Goal: Task Accomplishment & Management: Manage account settings

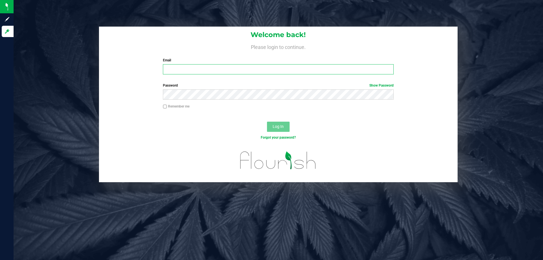
click at [259, 66] on input "Email" at bounding box center [278, 69] width 230 height 10
type input "[EMAIL_ADDRESS][DOMAIN_NAME]"
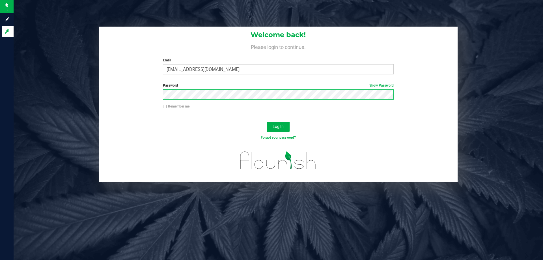
click at [267, 122] on button "Log In" at bounding box center [278, 127] width 23 height 10
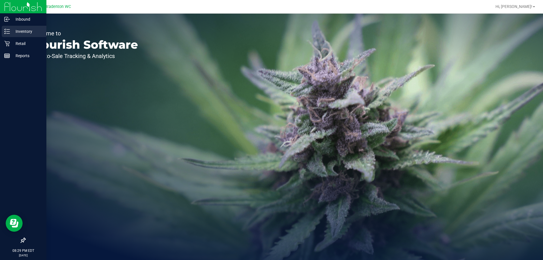
click at [23, 33] on p "Inventory" at bounding box center [27, 31] width 34 height 7
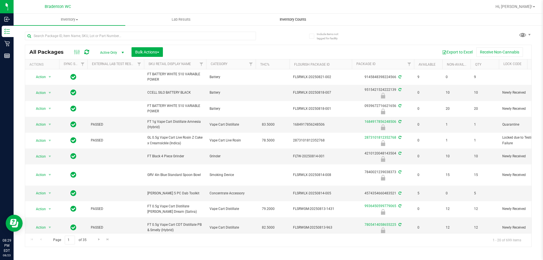
click at [283, 23] on uib-tab-heading "Inventory Counts" at bounding box center [292, 19] width 111 height 11
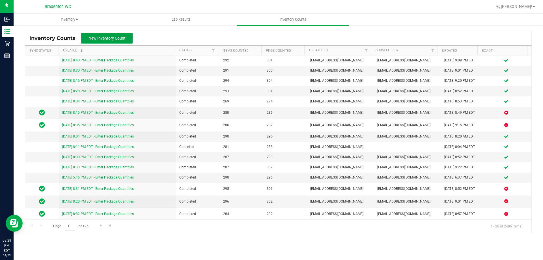
click at [118, 37] on span "New Inventory Count" at bounding box center [106, 38] width 37 height 5
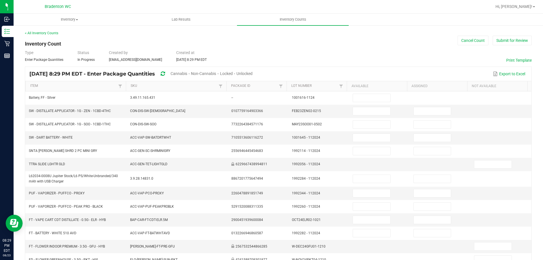
click at [252, 71] on span "Unlocked" at bounding box center [244, 73] width 16 height 5
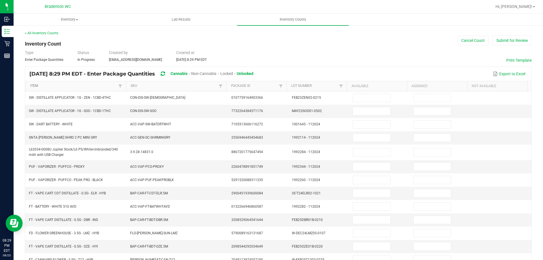
click at [59, 85] on link "Item" at bounding box center [73, 86] width 86 height 5
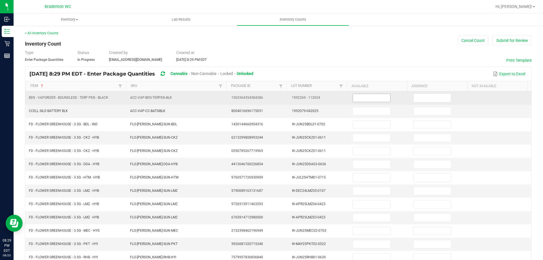
click at [357, 101] on input at bounding box center [371, 98] width 37 height 8
type input "0"
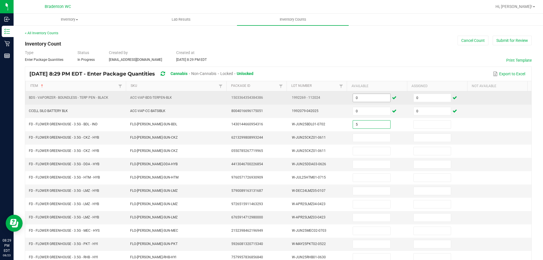
type input "5"
type input "0"
type input "11"
type input "0"
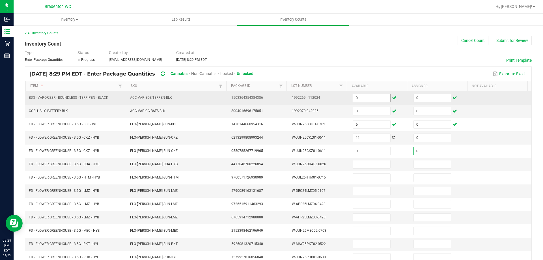
type input "0"
type input "2"
type input "0"
type input "7"
type input "0"
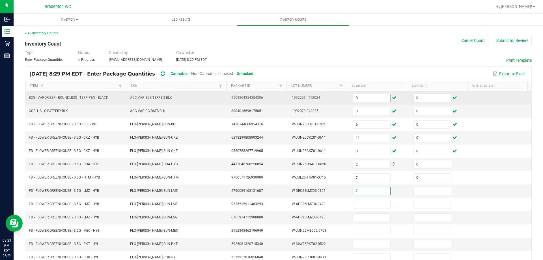
type input "7"
type input "0"
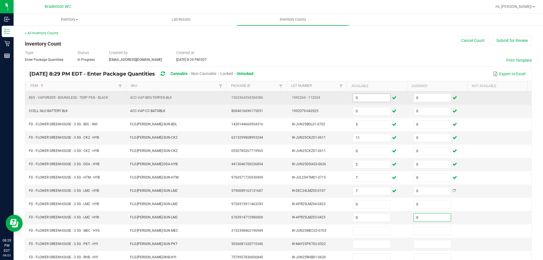
type input "0"
type input "3"
type input "0"
type input "6"
type input "0"
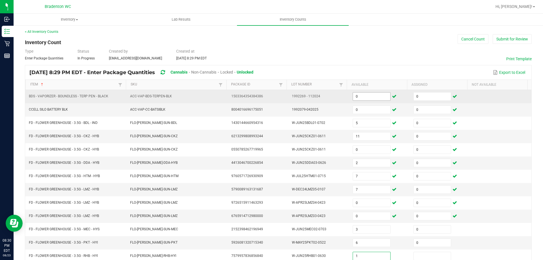
type input "1"
type input "0"
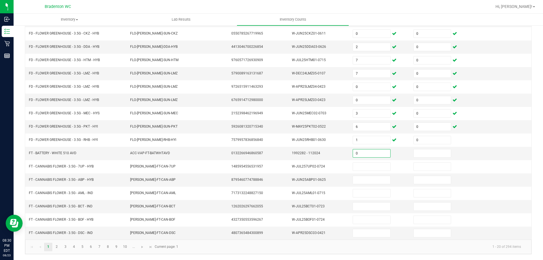
type input "0"
type input "6"
type input "0"
type input "3"
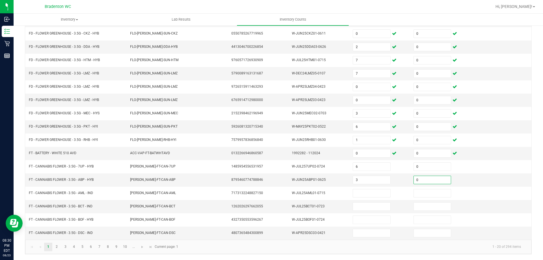
type input "0"
type input "13"
type input "0"
type input "9"
type input "0"
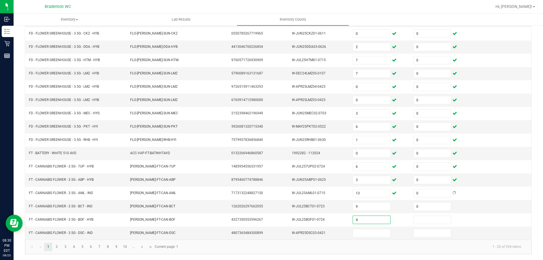
type input "4"
type input "0"
type input "9"
type input "0"
drag, startPoint x: 54, startPoint y: 247, endPoint x: 57, endPoint y: 244, distance: 3.8
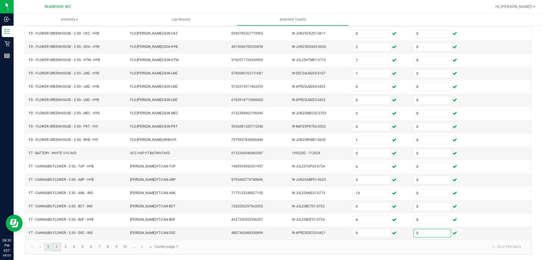
click at [54, 247] on link "2" at bounding box center [57, 246] width 8 height 8
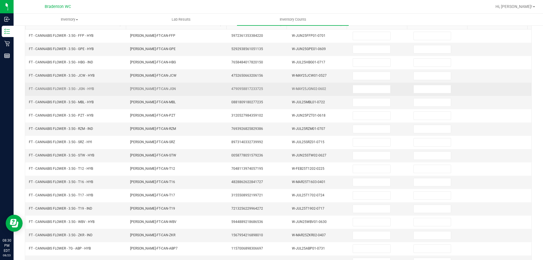
scroll to position [61, 0]
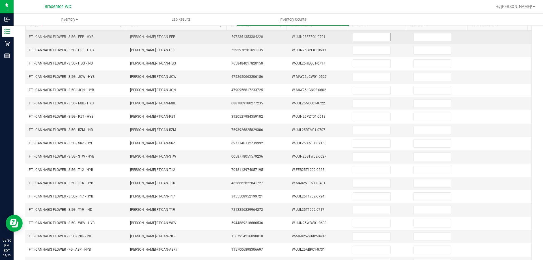
click at [363, 41] on span at bounding box center [371, 37] width 38 height 8
click at [363, 38] on input at bounding box center [371, 37] width 37 height 8
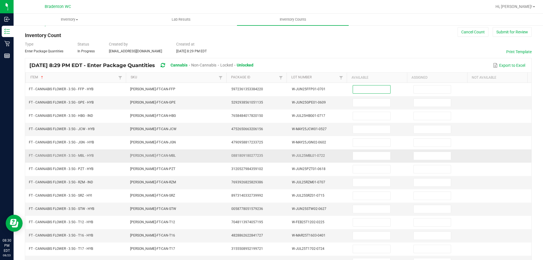
scroll to position [4, 0]
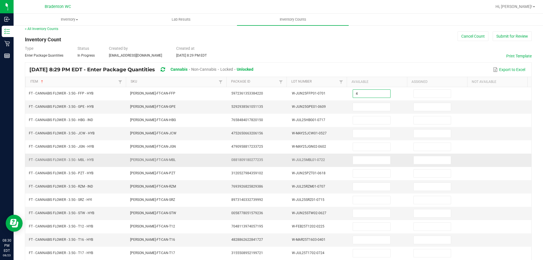
type input "4"
type input "0"
type input "12"
type input "0"
type input "15"
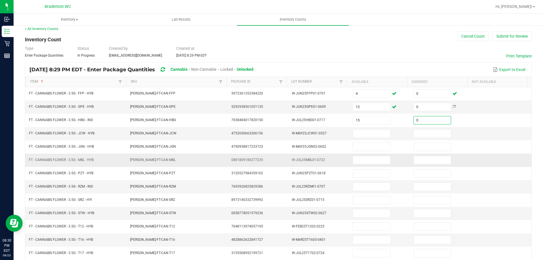
type input "0"
type input "4"
type input "5"
type input "0"
type input "4"
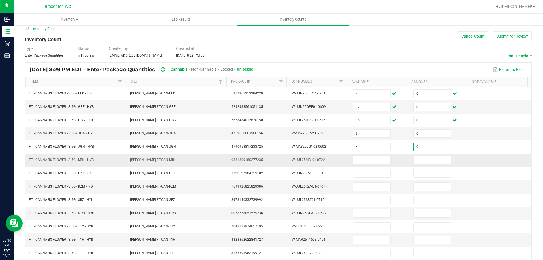
type input "0"
type input "11"
type input "0"
type input "11"
type input "0"
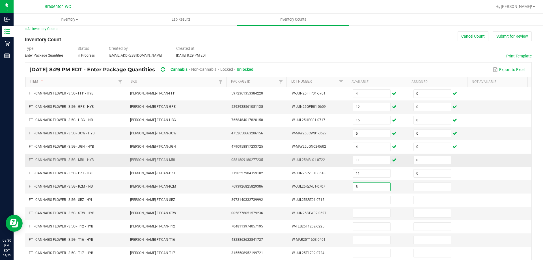
type input "8"
type input "0"
type input "4"
type input "0"
type input "18"
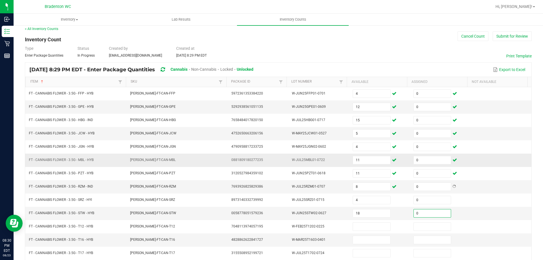
type input "0"
type input "29"
type input "0"
type input "10"
type input "0"
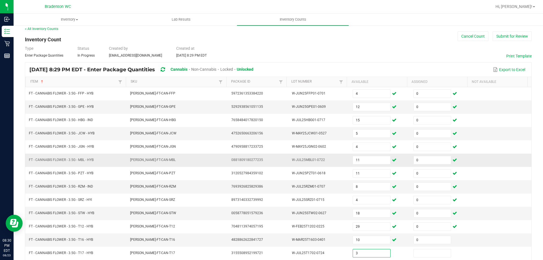
type input "3"
type input "0"
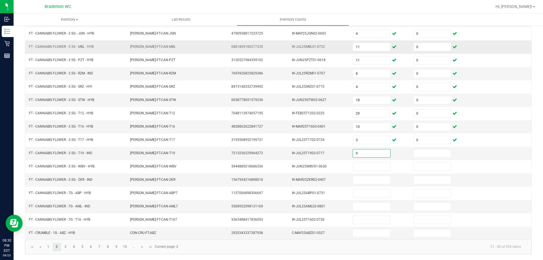
type input "9"
type input "0"
type input "14"
type input "0"
type input "7"
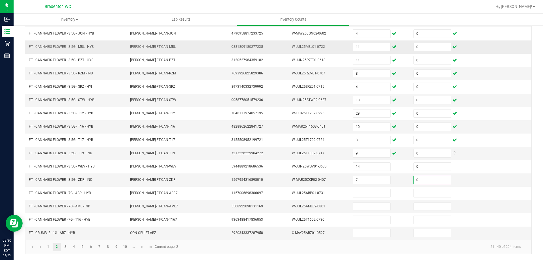
type input "0"
type input "19"
type input "0"
type input "18"
type input "0"
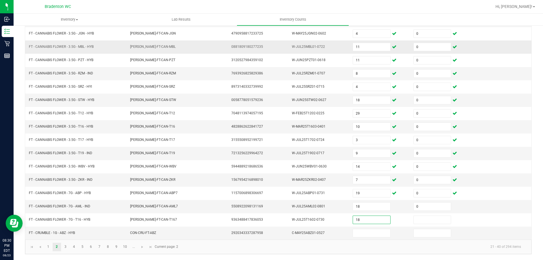
type input "18"
type input "0"
type input "3"
type input "0"
drag, startPoint x: 65, startPoint y: 250, endPoint x: 68, endPoint y: 244, distance: 6.5
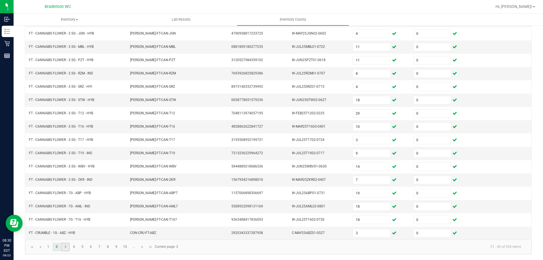
click at [65, 249] on link "3" at bounding box center [65, 246] width 8 height 8
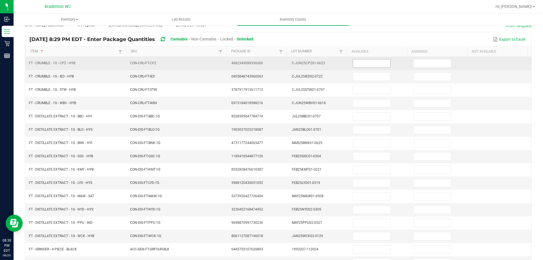
scroll to position [32, 0]
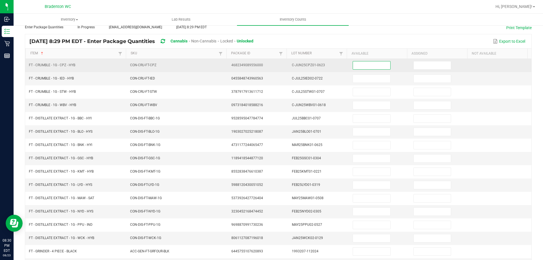
click at [356, 61] on input at bounding box center [371, 65] width 37 height 8
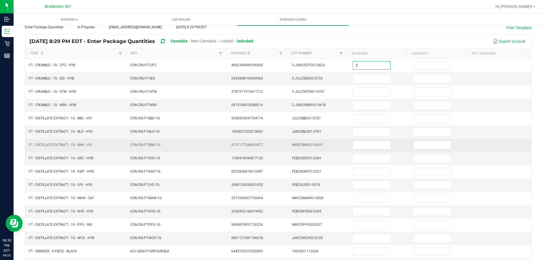
type input "2"
type input "0"
type input "4"
type input "0"
type input "3"
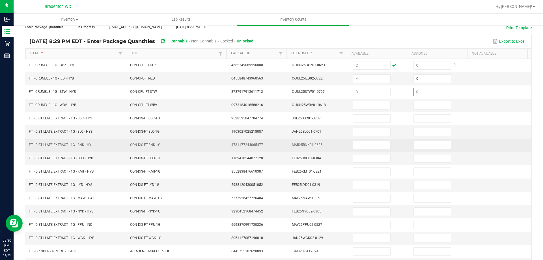
type input "0"
type input "6"
type input "0"
type input "7"
type input "0"
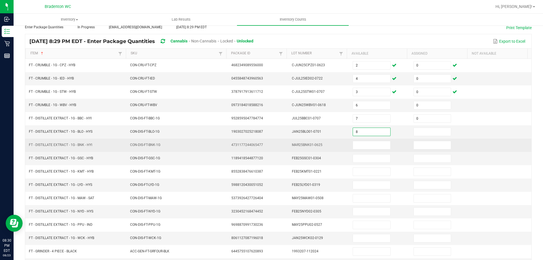
type input "8"
type input "0"
type input "7"
type input "0"
type input "11"
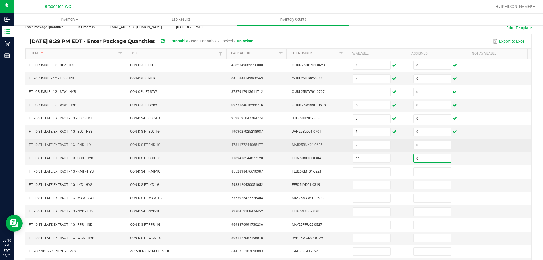
type input "0"
type input "7"
type input "0"
type input "6"
type input "0"
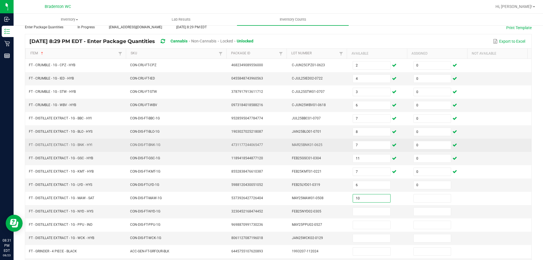
type input "10"
type input "0"
type input "9"
type input "0"
type input "5"
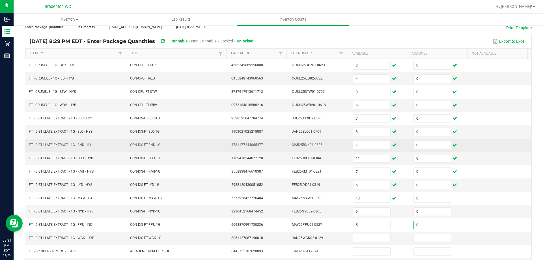
type input "0"
type input "1"
type input "0"
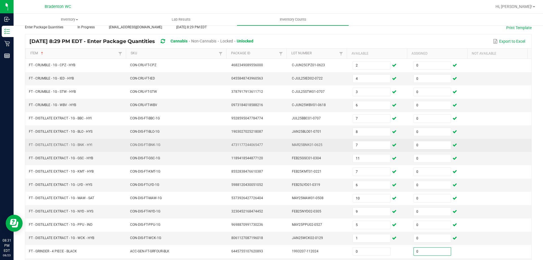
scroll to position [117, 0]
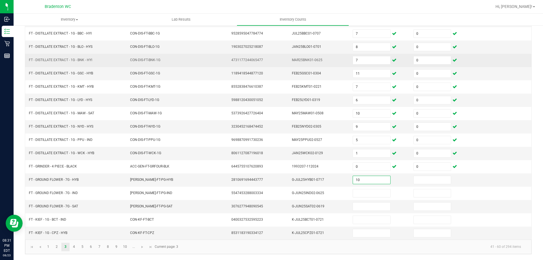
type input "10"
type input "0"
type input "16"
type input "0"
type input "16"
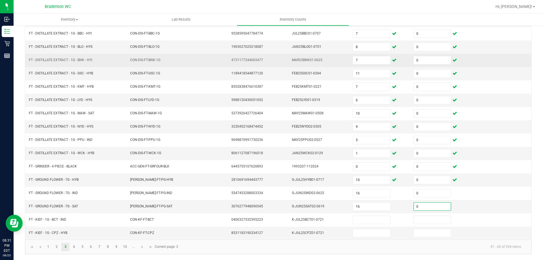
type input "0"
type input "2"
type input "0"
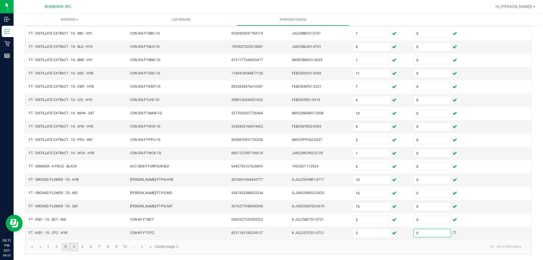
click at [74, 248] on link "4" at bounding box center [74, 246] width 8 height 8
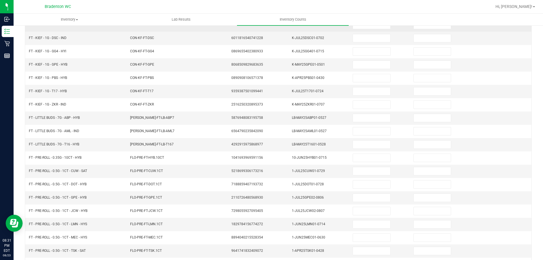
scroll to position [4, 0]
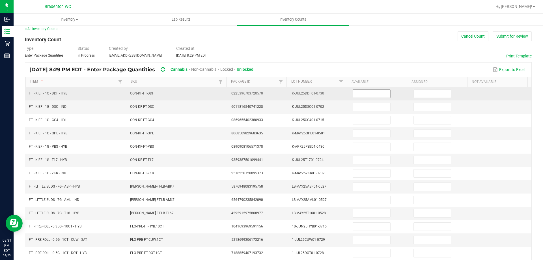
click at [370, 93] on input at bounding box center [371, 94] width 37 height 8
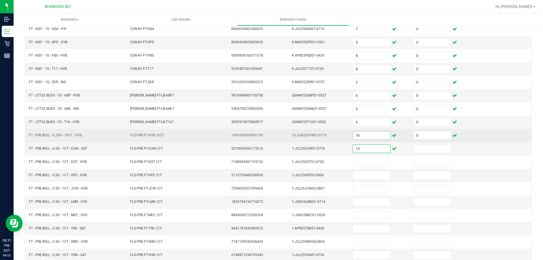
scroll to position [117, 0]
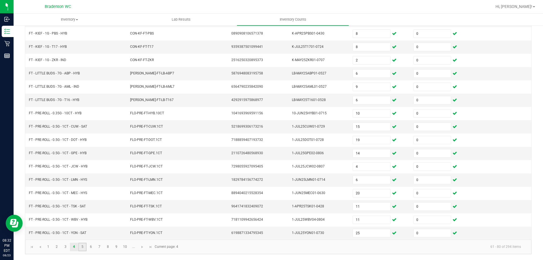
click at [81, 248] on link "5" at bounding box center [82, 246] width 8 height 8
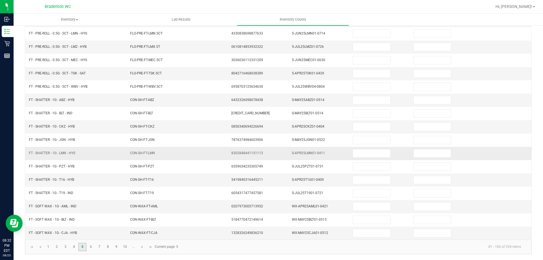
scroll to position [61, 0]
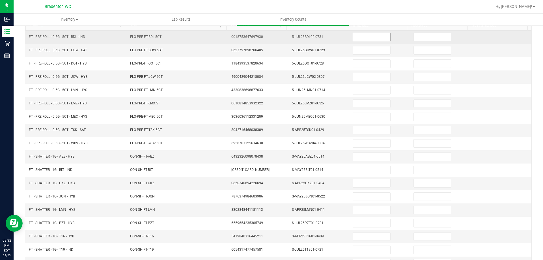
click at [353, 37] on input at bounding box center [371, 37] width 37 height 8
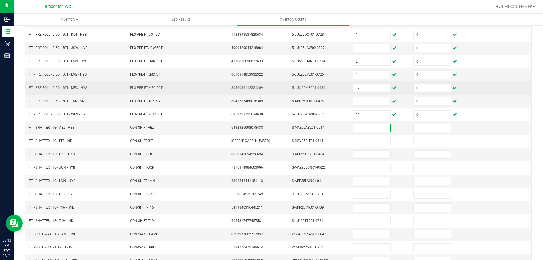
scroll to position [117, 0]
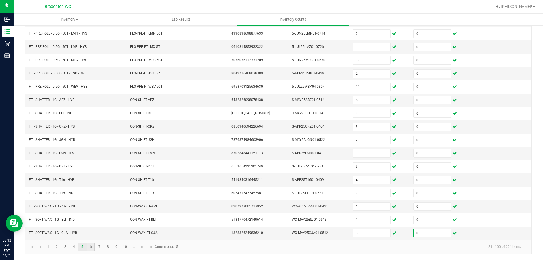
click at [94, 246] on link "6" at bounding box center [91, 246] width 8 height 8
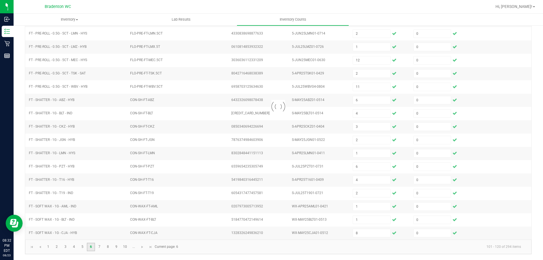
scroll to position [61, 0]
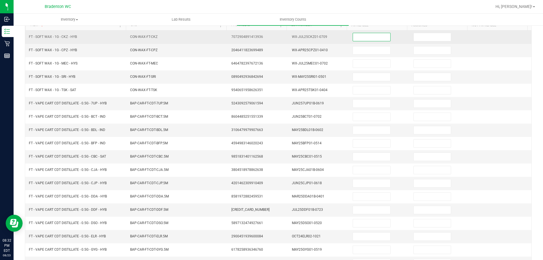
click at [365, 33] on input at bounding box center [371, 37] width 37 height 8
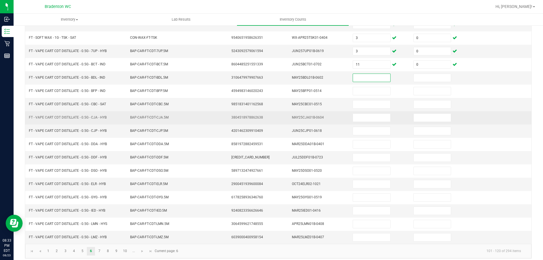
scroll to position [117, 0]
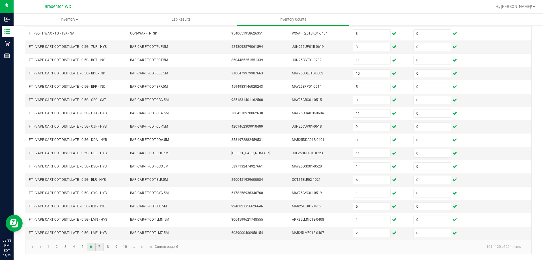
click at [100, 246] on link "7" at bounding box center [99, 246] width 8 height 8
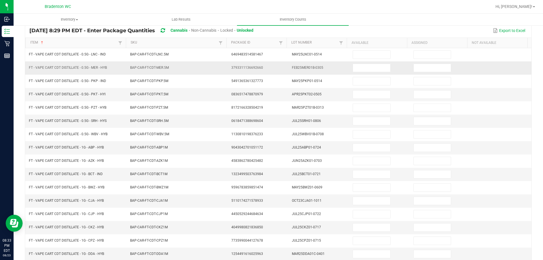
scroll to position [32, 0]
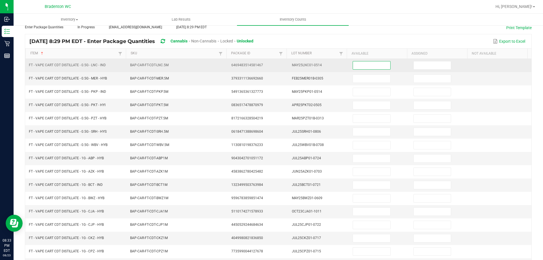
click at [361, 66] on input at bounding box center [371, 65] width 37 height 8
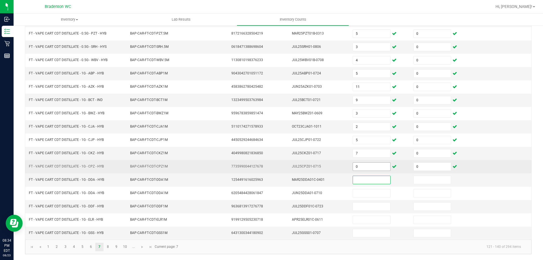
click at [358, 163] on input "0" at bounding box center [371, 166] width 37 height 8
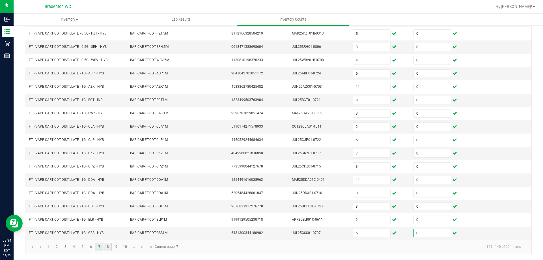
click at [105, 245] on link "8" at bounding box center [108, 246] width 8 height 8
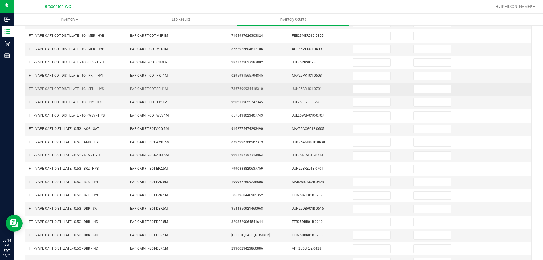
scroll to position [61, 0]
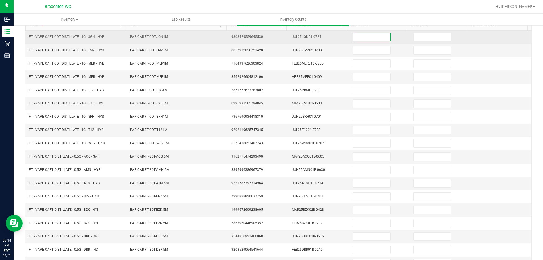
click at [356, 37] on input at bounding box center [371, 37] width 37 height 8
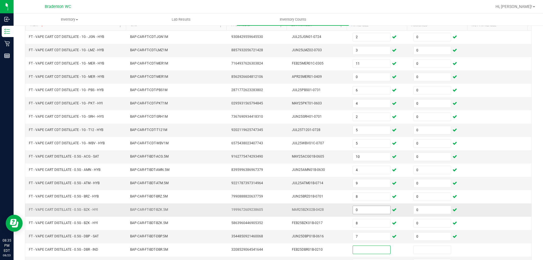
click at [361, 211] on input "0" at bounding box center [371, 210] width 37 height 8
click at [368, 184] on input "9" at bounding box center [371, 183] width 37 height 8
click at [366, 156] on input "10" at bounding box center [371, 157] width 37 height 8
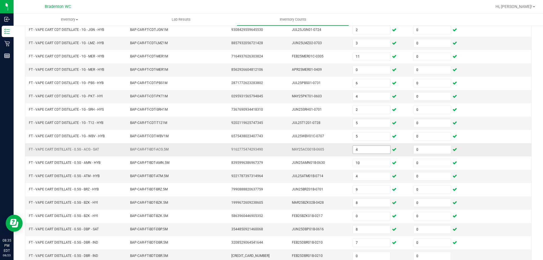
scroll to position [117, 0]
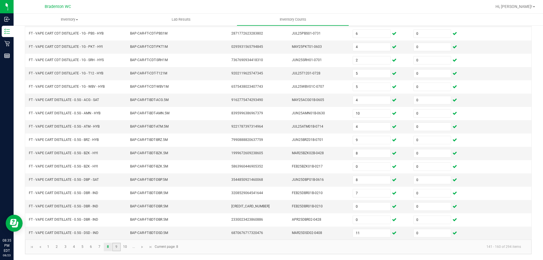
click at [116, 250] on link "9" at bounding box center [116, 246] width 8 height 8
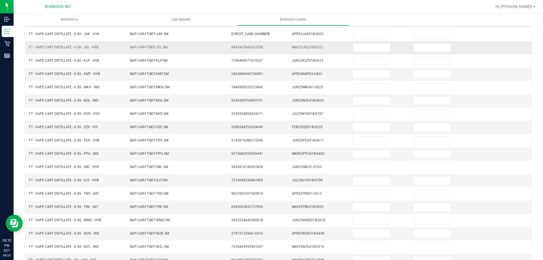
scroll to position [61, 0]
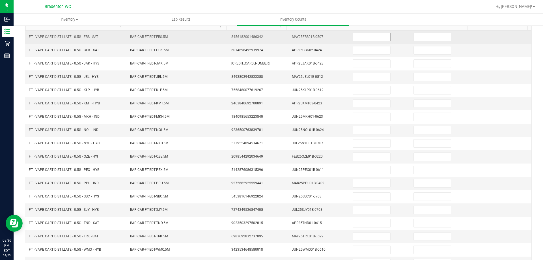
click at [373, 34] on input at bounding box center [371, 37] width 37 height 8
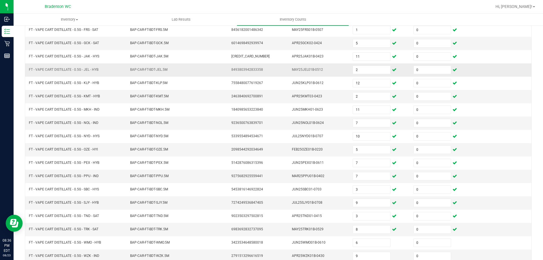
scroll to position [117, 0]
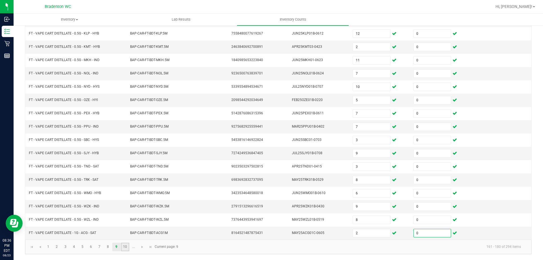
click at [128, 248] on link "10" at bounding box center [125, 246] width 8 height 8
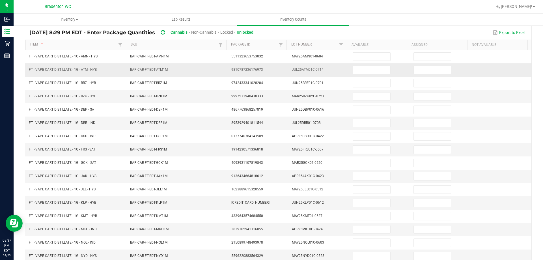
scroll to position [32, 0]
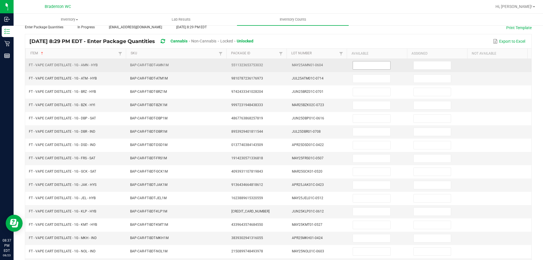
click at [363, 67] on input at bounding box center [371, 65] width 37 height 8
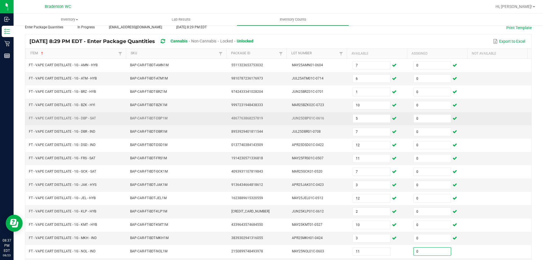
scroll to position [117, 0]
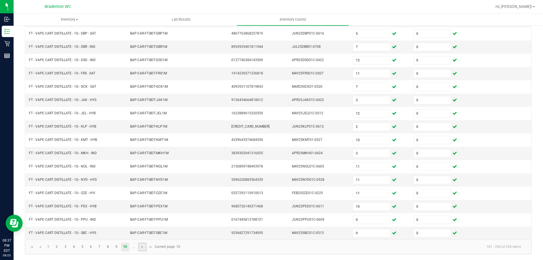
click at [140, 245] on link at bounding box center [142, 246] width 8 height 8
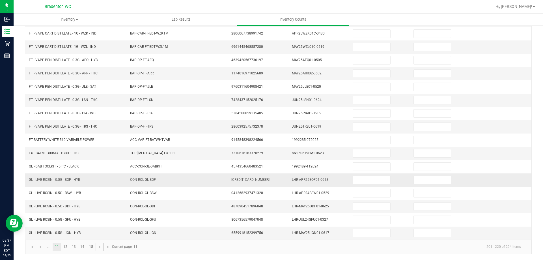
scroll to position [4, 0]
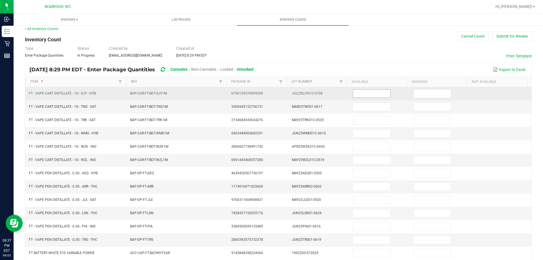
click at [359, 92] on input at bounding box center [371, 94] width 37 height 8
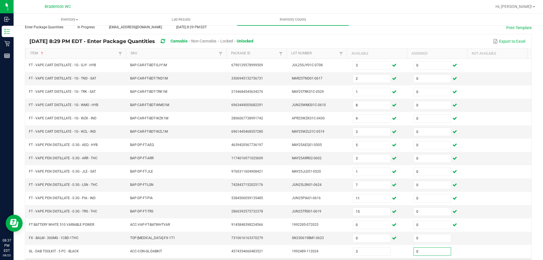
scroll to position [117, 0]
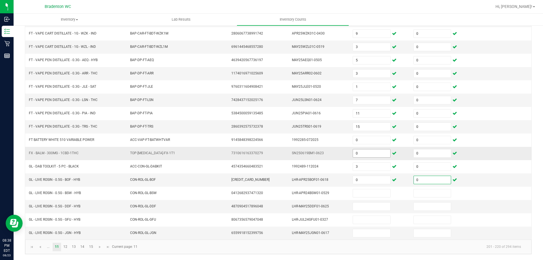
click at [353, 152] on input "0" at bounding box center [371, 153] width 37 height 8
click at [68, 248] on link "12" at bounding box center [65, 246] width 8 height 8
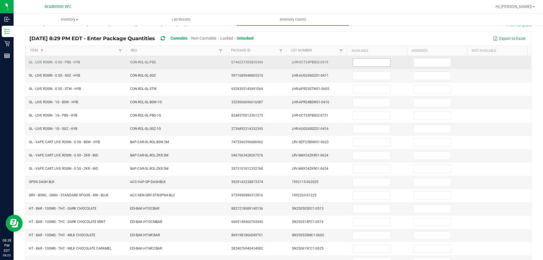
scroll to position [32, 0]
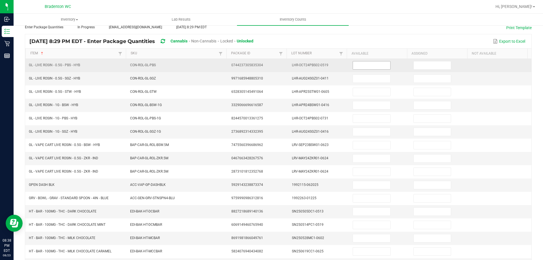
click at [367, 68] on input at bounding box center [371, 65] width 37 height 8
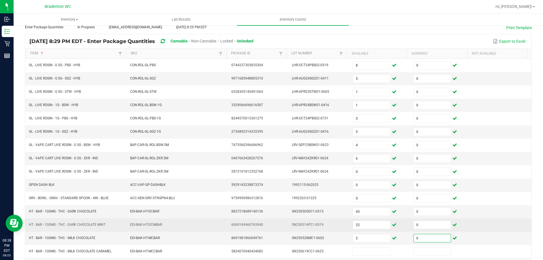
click at [358, 231] on td "22" at bounding box center [379, 224] width 61 height 13
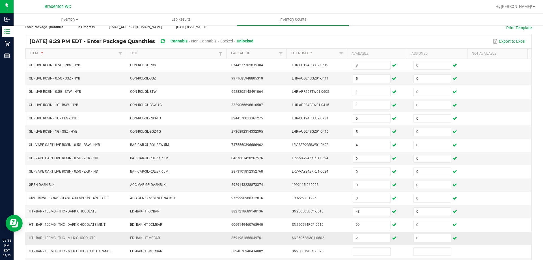
click at [362, 243] on td "2" at bounding box center [379, 237] width 61 height 13
click at [363, 239] on input "2" at bounding box center [371, 238] width 37 height 8
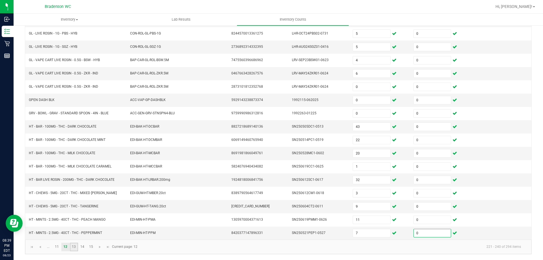
click at [76, 247] on link "13" at bounding box center [74, 246] width 8 height 8
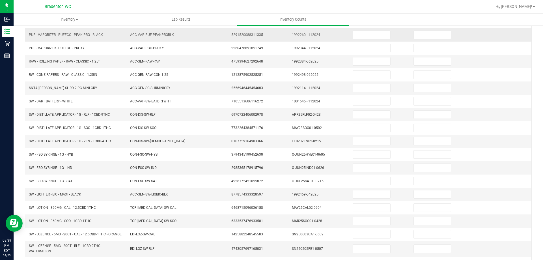
scroll to position [32, 0]
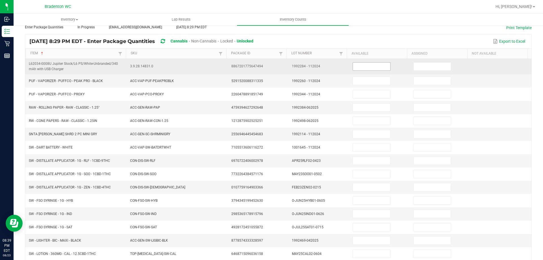
click at [359, 63] on td at bounding box center [379, 67] width 61 height 16
click at [359, 63] on input at bounding box center [371, 66] width 37 height 8
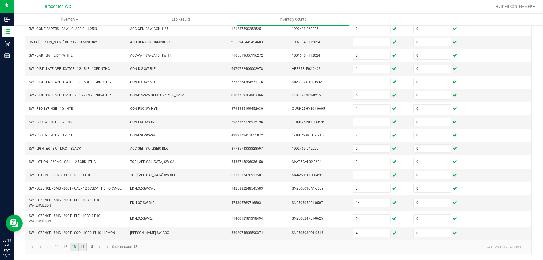
click at [83, 247] on link "14" at bounding box center [82, 246] width 8 height 8
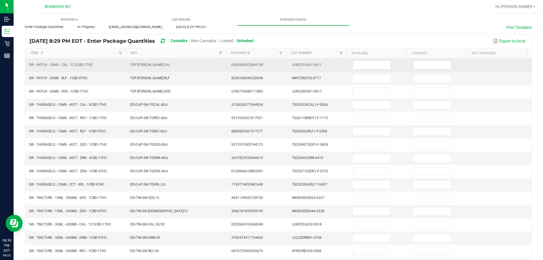
scroll to position [32, 0]
click at [361, 65] on input at bounding box center [371, 65] width 37 height 8
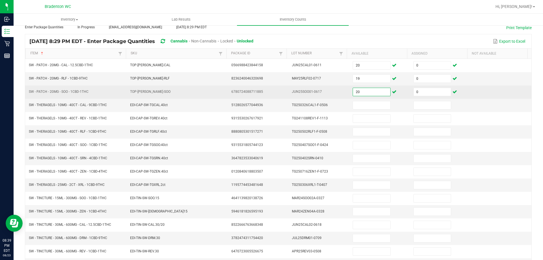
click at [358, 94] on input "20" at bounding box center [371, 92] width 37 height 8
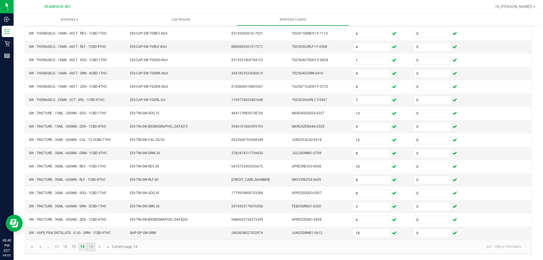
click at [90, 248] on link "15" at bounding box center [91, 246] width 8 height 8
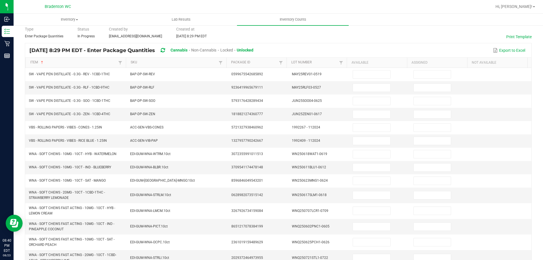
scroll to position [0, 0]
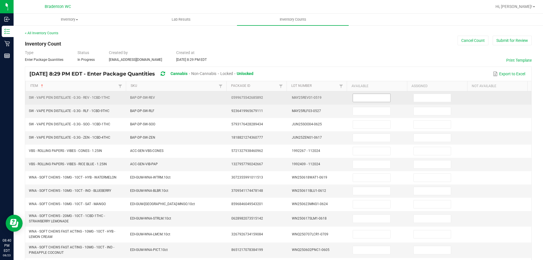
click at [355, 101] on input at bounding box center [371, 98] width 37 height 8
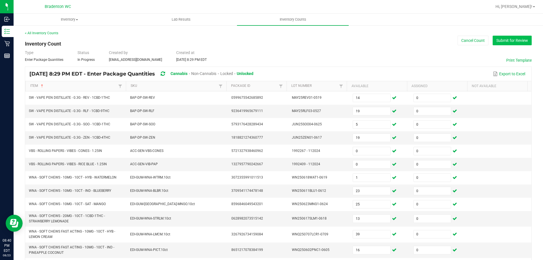
click at [504, 43] on button "Submit for Review" at bounding box center [511, 41] width 39 height 10
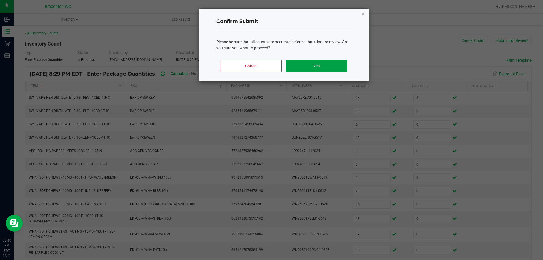
click at [305, 68] on button "Yes" at bounding box center [316, 66] width 61 height 12
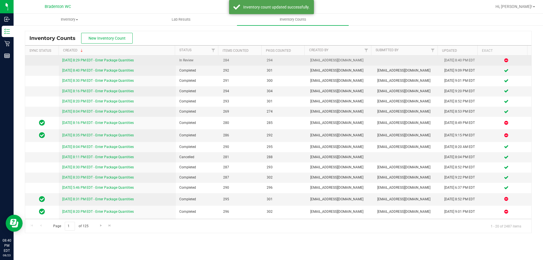
click at [133, 60] on link "[DATE] 8:29 PM EDT - Enter Package Quantities" at bounding box center [97, 60] width 71 height 4
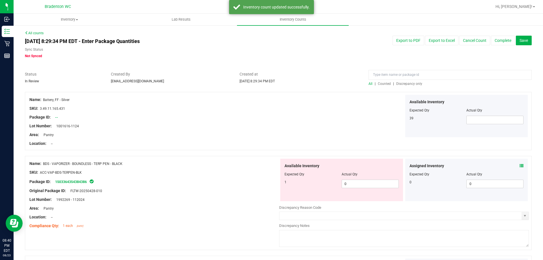
click at [409, 84] on span "Discrepancy only" at bounding box center [409, 84] width 26 height 4
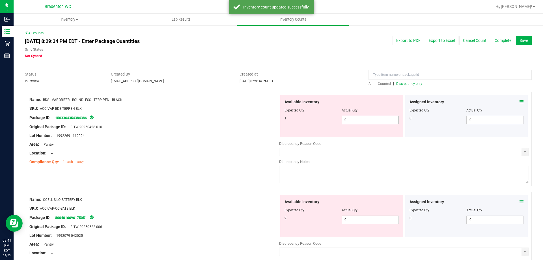
click at [354, 121] on span "0 0" at bounding box center [369, 120] width 57 height 8
click at [354, 222] on div "Available Inventory Expected Qty Actual Qty 2 0 0" at bounding box center [404, 239] width 250 height 90
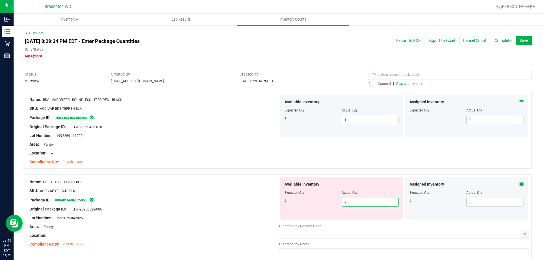
click at [236, 204] on div at bounding box center [154, 204] width 250 height 3
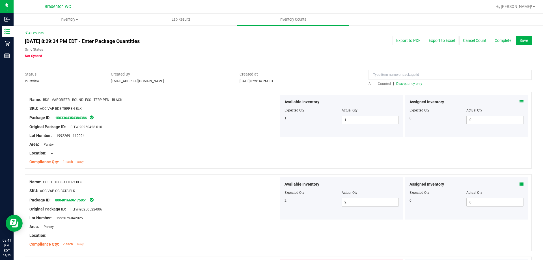
scroll to position [113, 0]
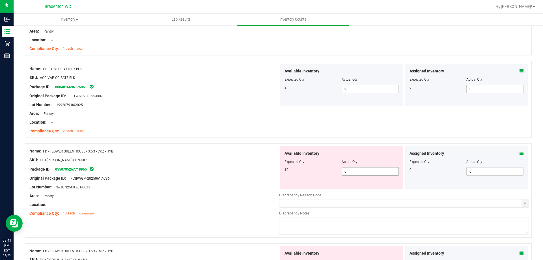
click at [349, 170] on span "0 0" at bounding box center [369, 171] width 57 height 8
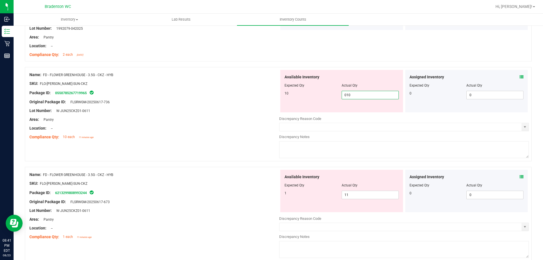
scroll to position [198, 0]
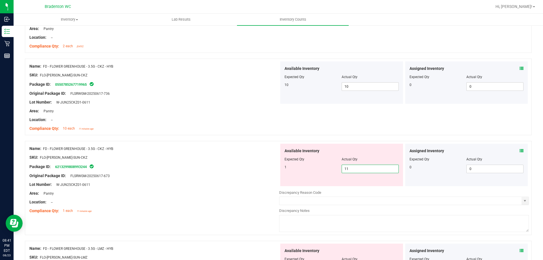
drag, startPoint x: 362, startPoint y: 165, endPoint x: 221, endPoint y: 170, distance: 141.1
click at [221, 170] on div "Name: FD - FLOWER GREENHOUSE - 3.5G - CKZ - HYB SKU: FLO-[PERSON_NAME]-SUN-CKZ …" at bounding box center [278, 188] width 506 height 94
click at [219, 163] on div "Package ID: 6213299808993244" at bounding box center [154, 166] width 250 height 7
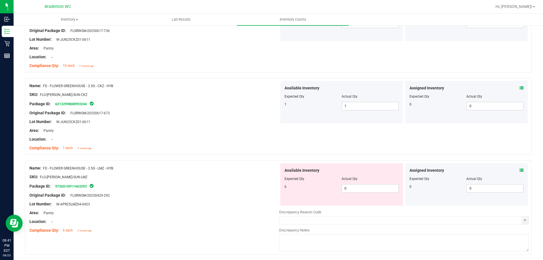
scroll to position [339, 0]
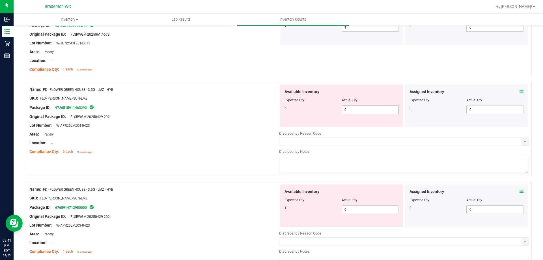
click at [354, 110] on span "0 0" at bounding box center [369, 109] width 57 height 8
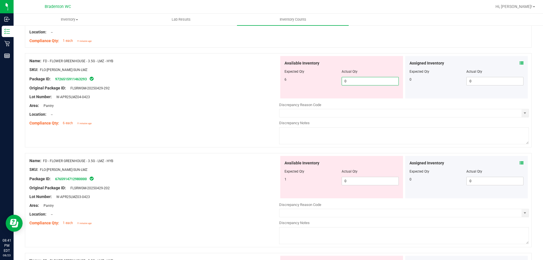
scroll to position [367, 0]
drag, startPoint x: 221, startPoint y: 116, endPoint x: 227, endPoint y: 122, distance: 7.6
click at [221, 117] on div "Location: --" at bounding box center [154, 115] width 250 height 6
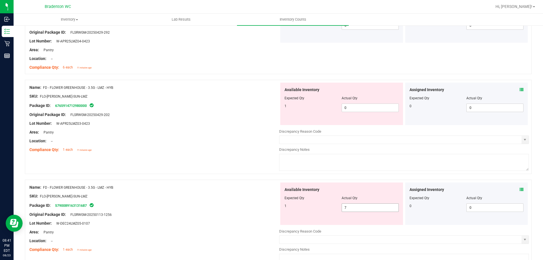
scroll to position [424, 0]
drag, startPoint x: 359, startPoint y: 206, endPoint x: 269, endPoint y: 206, distance: 90.2
click at [269, 206] on div "Name: FD - FLOWER GREENHOUSE - 3.5G - LMZ - HYB SKU: FLO-[PERSON_NAME]-SUN-LMZ …" at bounding box center [278, 226] width 506 height 94
click at [263, 178] on div at bounding box center [278, 176] width 506 height 6
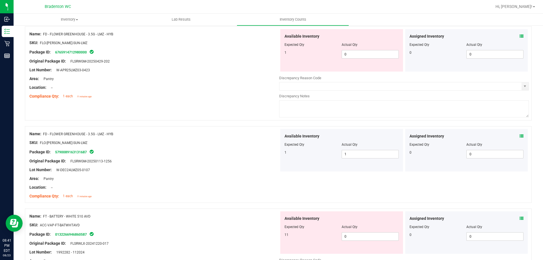
scroll to position [565, 0]
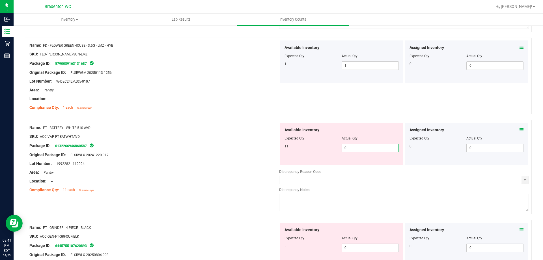
click at [362, 149] on span "0 0" at bounding box center [369, 148] width 57 height 8
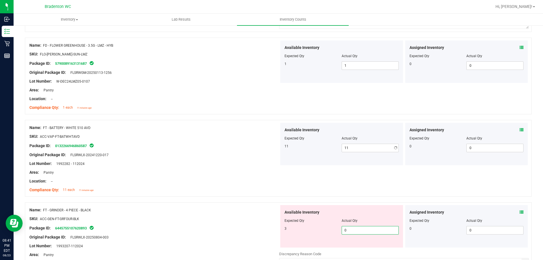
click at [379, 246] on div "Available Inventory Expected Qty Actual Qty 3 0 0" at bounding box center [341, 226] width 123 height 42
drag, startPoint x: 176, startPoint y: 68, endPoint x: 249, endPoint y: 192, distance: 143.7
click at [176, 68] on div at bounding box center [154, 68] width 250 height 3
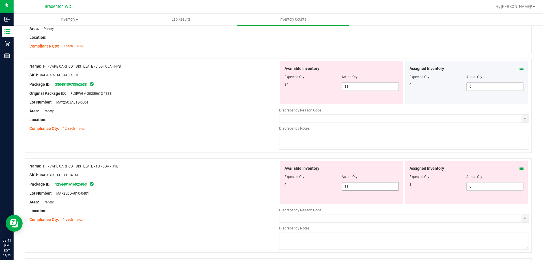
scroll to position [791, 0]
click at [378, 183] on div "Available Inventory Expected Qty Actual Qty 0 11 11" at bounding box center [341, 182] width 123 height 42
drag, startPoint x: 378, startPoint y: 185, endPoint x: 326, endPoint y: 188, distance: 52.2
click at [326, 188] on div "0 11 11" at bounding box center [341, 186] width 114 height 8
click at [483, 189] on span "0 0" at bounding box center [494, 186] width 57 height 8
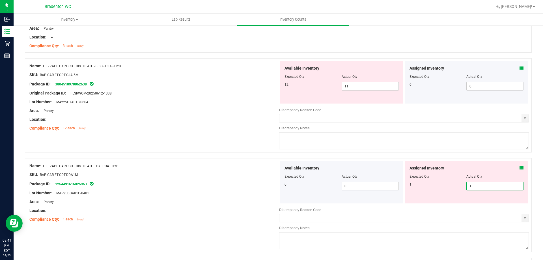
click at [241, 116] on div "Location: --" at bounding box center [154, 119] width 250 height 6
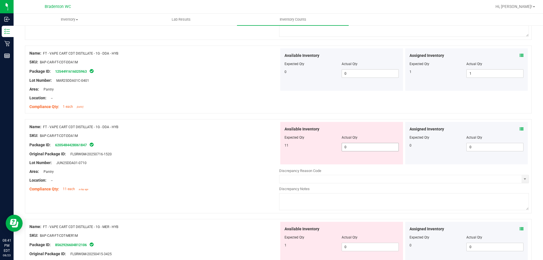
scroll to position [904, 0]
click at [351, 148] on span "0 0" at bounding box center [369, 146] width 57 height 8
click at [258, 158] on div at bounding box center [154, 157] width 250 height 3
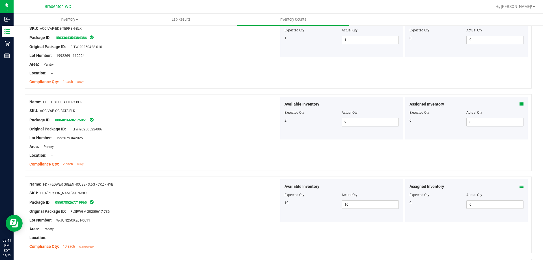
scroll to position [0, 0]
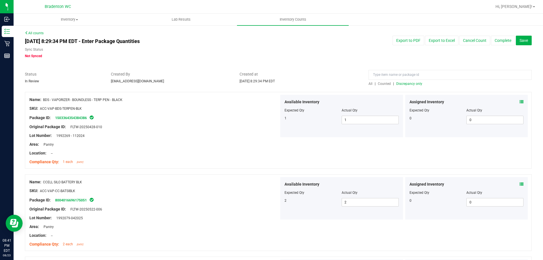
click at [402, 85] on span "Discrepancy only" at bounding box center [409, 84] width 26 height 4
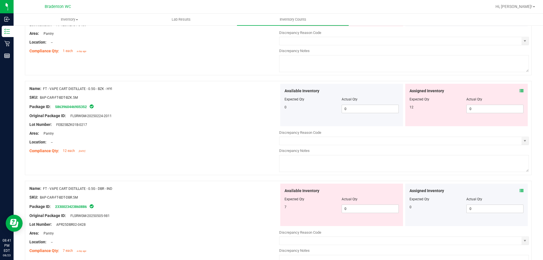
scroll to position [311, 0]
click at [495, 106] on span "0 0" at bounding box center [494, 108] width 57 height 8
drag, startPoint x: 213, startPoint y: 126, endPoint x: 281, endPoint y: 155, distance: 74.2
click at [222, 126] on div "Lot Number: FEB25BZK01B-0217" at bounding box center [154, 124] width 250 height 6
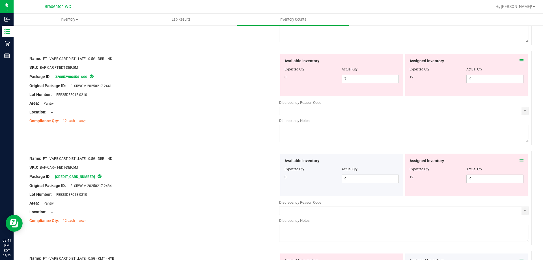
scroll to position [537, 0]
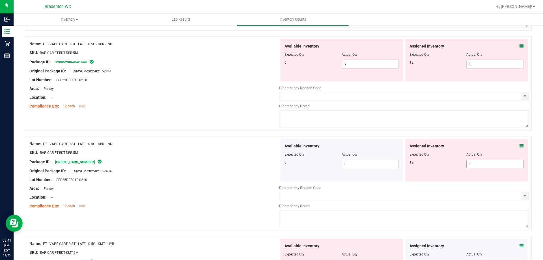
click at [475, 163] on span "0 0" at bounding box center [494, 164] width 57 height 8
click at [475, 64] on span "0 0" at bounding box center [494, 64] width 57 height 8
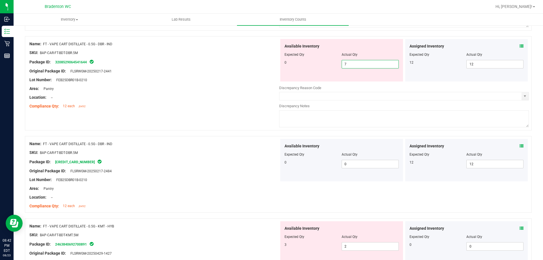
drag, startPoint x: 352, startPoint y: 66, endPoint x: 309, endPoint y: 71, distance: 43.6
click at [309, 71] on div "Available Inventory Expected Qty Actual Qty 0 7 7" at bounding box center [341, 60] width 123 height 42
click at [222, 109] on div "Name: FT - VAPE CART DISTILLATE - 0.5G - DBR - IND SKU: BAP-CAR-FT-BDT-DBR.5M P…" at bounding box center [154, 75] width 250 height 72
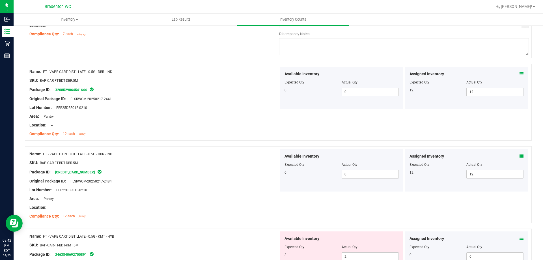
scroll to position [452, 0]
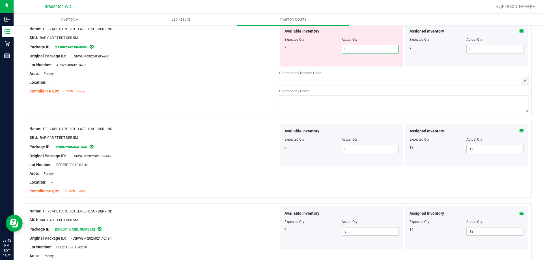
click at [349, 50] on span "0 0" at bounding box center [369, 49] width 57 height 8
click at [94, 91] on div "Compliance Qty: 7 each a day ago" at bounding box center [154, 91] width 250 height 6
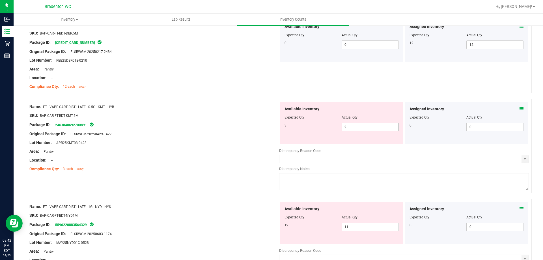
scroll to position [622, 0]
click at [513, 108] on div "Assigned Inventory" at bounding box center [466, 108] width 114 height 6
click at [519, 108] on icon at bounding box center [521, 108] width 4 height 4
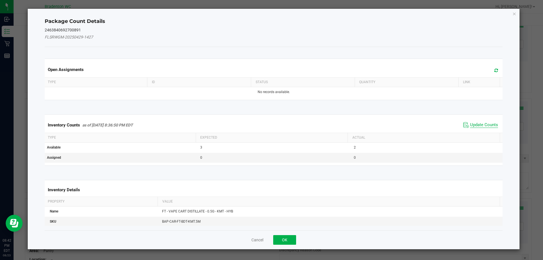
drag, startPoint x: 490, startPoint y: 122, endPoint x: 489, endPoint y: 80, distance: 42.1
click at [490, 122] on span "Update Counts" at bounding box center [484, 125] width 28 height 6
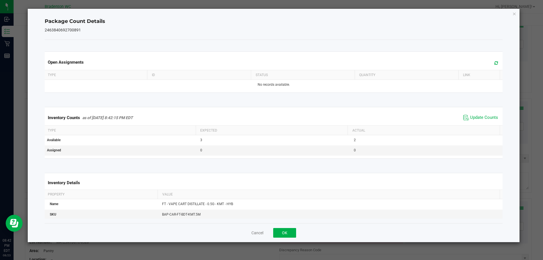
click at [494, 58] on div "Open Assignments" at bounding box center [274, 62] width 460 height 15
click at [494, 62] on icon at bounding box center [496, 63] width 4 height 4
click at [285, 232] on button "OK" at bounding box center [284, 233] width 23 height 10
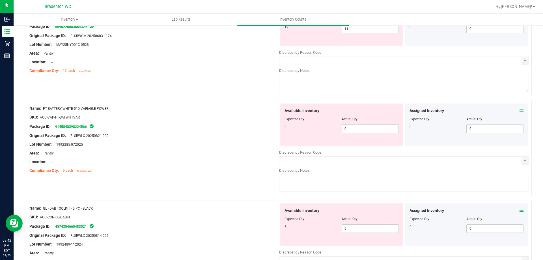
scroll to position [820, 0]
click at [359, 129] on span "0 0" at bounding box center [369, 128] width 57 height 8
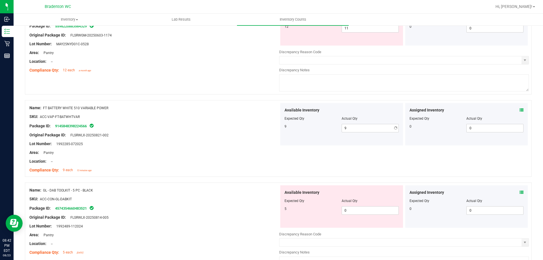
drag, startPoint x: 148, startPoint y: 123, endPoint x: 276, endPoint y: 152, distance: 131.6
click at [148, 123] on div "Package ID: 9145848398224566" at bounding box center [154, 125] width 250 height 7
click at [354, 214] on span "0 0" at bounding box center [369, 210] width 57 height 8
drag, startPoint x: 210, startPoint y: 211, endPoint x: 239, endPoint y: 194, distance: 33.4
click at [210, 211] on div "Name: GL - DAB TOOLKIT - 5 PC - BLACK SKU: ACC-CON-GL-DABKIT Package ID: 457435…" at bounding box center [154, 221] width 250 height 72
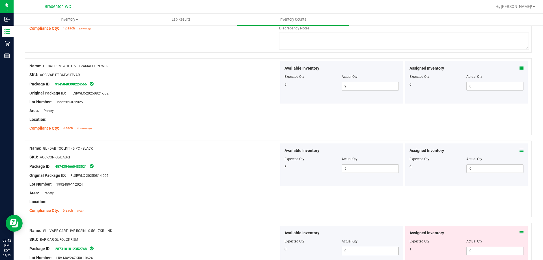
scroll to position [933, 0]
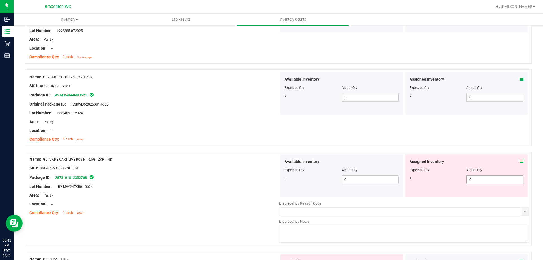
click at [513, 178] on span "0 0" at bounding box center [494, 179] width 57 height 8
click at [218, 180] on div "Package ID: 2873101812352768" at bounding box center [154, 177] width 250 height 7
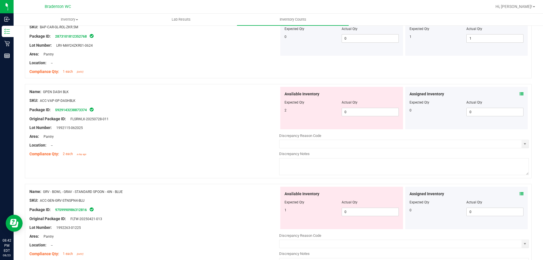
scroll to position [1074, 0]
click at [358, 112] on span "0 0" at bounding box center [369, 111] width 57 height 8
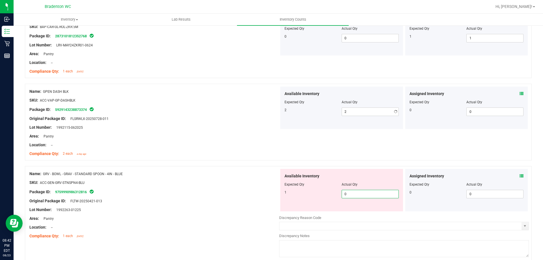
click at [357, 207] on div "Available Inventory Expected Qty Actual Qty 1 0 0" at bounding box center [341, 190] width 123 height 42
drag, startPoint x: 212, startPoint y: 217, endPoint x: 232, endPoint y: 206, distance: 22.7
click at [213, 217] on div "Area: Pantry" at bounding box center [154, 218] width 250 height 6
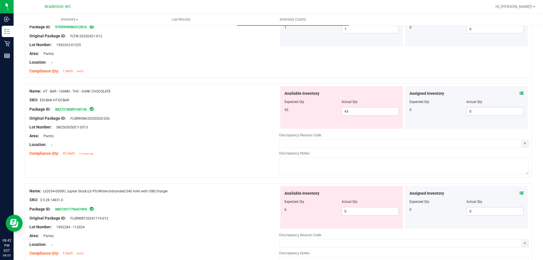
scroll to position [1243, 0]
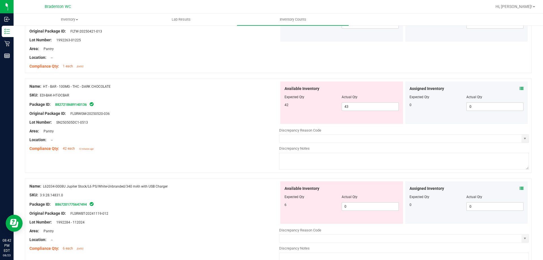
click at [519, 88] on icon at bounding box center [521, 88] width 4 height 4
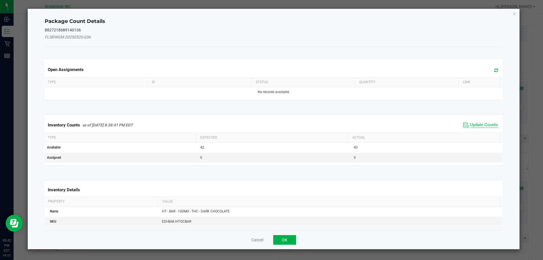
click at [479, 121] on div "Inventory Counts as of [DATE] 8:38:41 PM EDT Update Counts" at bounding box center [274, 124] width 460 height 15
click at [478, 123] on span "Update Counts" at bounding box center [484, 125] width 28 height 6
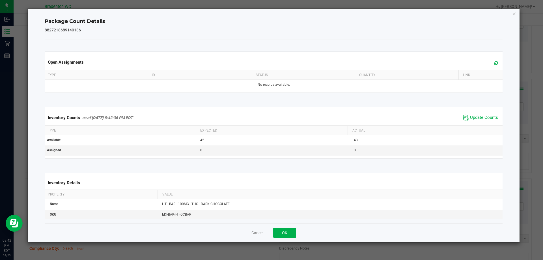
click at [494, 62] on icon at bounding box center [496, 63] width 4 height 4
click at [284, 232] on button "OK" at bounding box center [284, 233] width 23 height 10
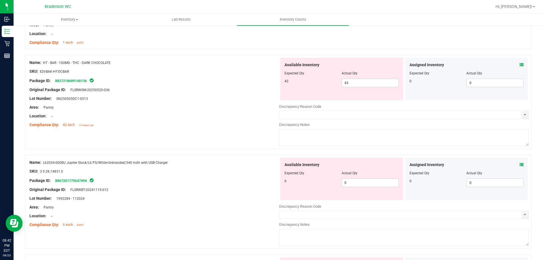
scroll to position [1300, 0]
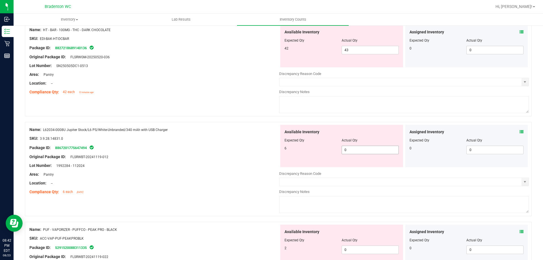
click at [358, 151] on span "0 0" at bounding box center [369, 150] width 57 height 8
click at [281, 157] on div "Available Inventory Expected Qty Actual Qty 6 6 6" at bounding box center [341, 146] width 123 height 42
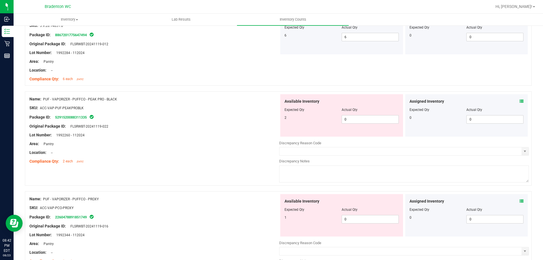
scroll to position [1413, 0]
click at [378, 122] on span "0 0" at bounding box center [369, 119] width 57 height 8
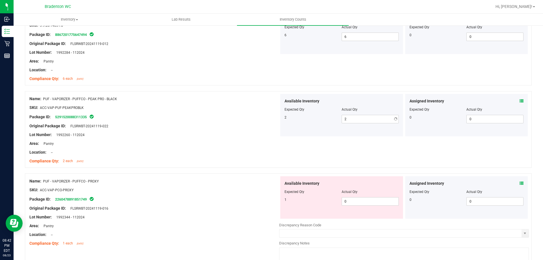
drag, startPoint x: 125, startPoint y: 131, endPoint x: 132, endPoint y: 129, distance: 7.6
click at [126, 130] on div at bounding box center [154, 130] width 250 height 3
click at [357, 203] on span "0 0" at bounding box center [369, 201] width 57 height 8
click at [157, 166] on div "Name: PUF - VAPORIZER - PUFFCO - PEAK PRO - BLACK SKU: ACC-VAP-PUF-PEAKPROBLK P…" at bounding box center [278, 129] width 506 height 77
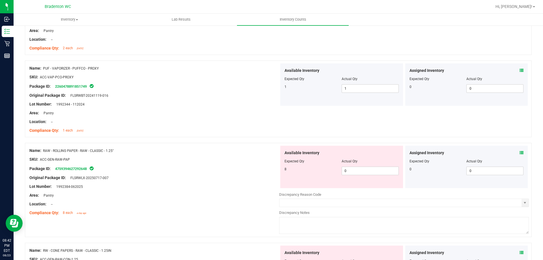
scroll to position [1526, 0]
click at [353, 169] on span "0 0" at bounding box center [369, 170] width 57 height 8
click at [217, 176] on div "Original Package ID: FLSRWLX-20250717-007" at bounding box center [154, 177] width 250 height 6
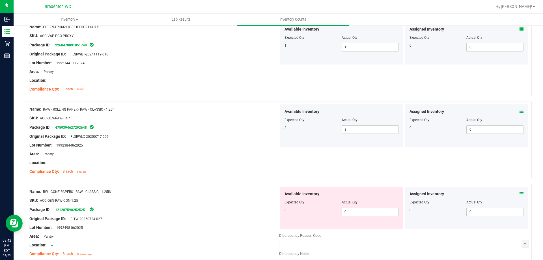
scroll to position [1610, 0]
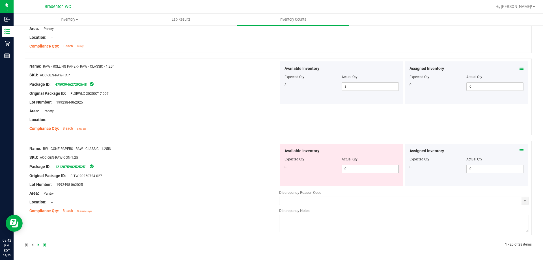
click at [351, 169] on span "0 0" at bounding box center [369, 168] width 57 height 8
drag, startPoint x: 255, startPoint y: 166, endPoint x: 538, endPoint y: 178, distance: 283.1
click at [262, 166] on div "Name: RW - CONE PAPERS - RAW - CLASSIC - 1.25IN SKU: ACC-GEN-RAW-CON-1.25 Packa…" at bounding box center [154, 180] width 250 height 72
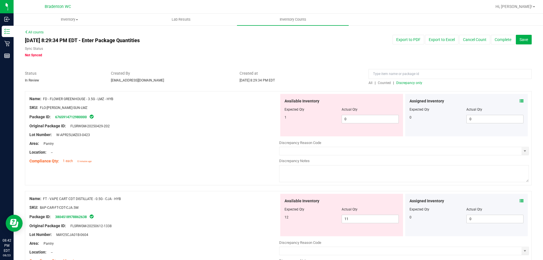
scroll to position [0, 0]
click at [416, 83] on span "Discrepancy only" at bounding box center [409, 84] width 26 height 4
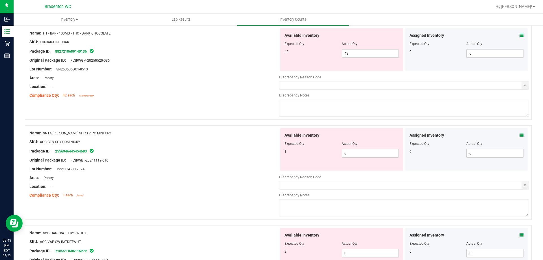
scroll to position [622, 0]
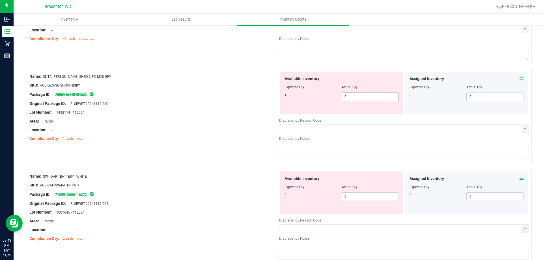
click at [376, 96] on span "0 0" at bounding box center [369, 96] width 57 height 8
drag, startPoint x: 236, startPoint y: 196, endPoint x: 365, endPoint y: 174, distance: 130.8
click at [236, 196] on div "Name: SW - DART BATTERY - WHITE SKU: ACC-VAP-SW-BATDRTWHT Package ID: 710551360…" at bounding box center [154, 207] width 250 height 72
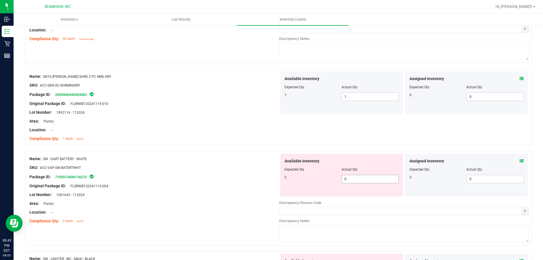
click at [378, 180] on span "0 0" at bounding box center [369, 179] width 57 height 8
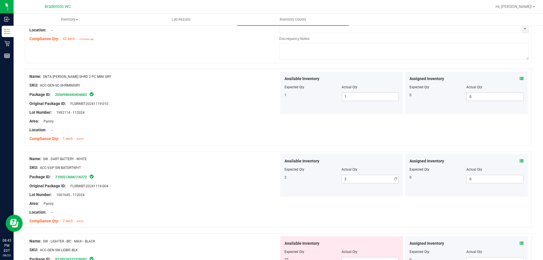
drag, startPoint x: 158, startPoint y: 206, endPoint x: 248, endPoint y: 194, distance: 90.4
click at [161, 205] on div "Area: Pantry" at bounding box center [154, 203] width 250 height 6
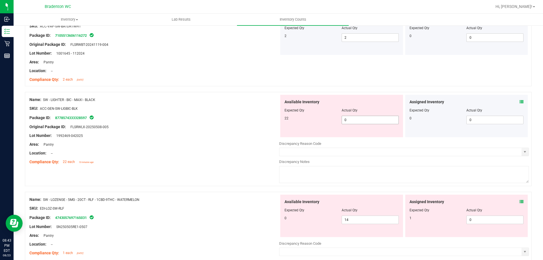
click at [378, 122] on span "0 0" at bounding box center [369, 120] width 57 height 8
click at [181, 172] on div "Name: SW - LIGHTER - BIC - MAXI - BLACK SKU: ACC-GEN-SW-LIGBIC-BLK Package ID: …" at bounding box center [278, 142] width 506 height 100
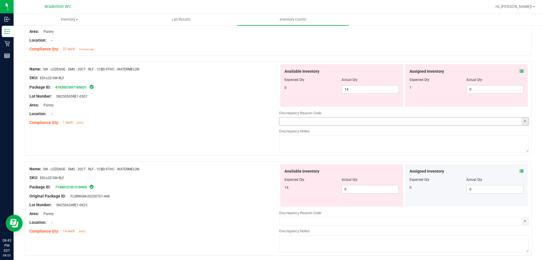
scroll to position [876, 0]
click at [487, 92] on span "0 0" at bounding box center [494, 89] width 57 height 8
drag, startPoint x: 205, startPoint y: 141, endPoint x: 360, endPoint y: 96, distance: 162.0
click at [206, 139] on div "Name: SW - LOZENGE - 5MG - 20CT - RLF - 1CBD-9THC - WATERMELON SKU: EDI-LOZ-SW-…" at bounding box center [278, 108] width 506 height 94
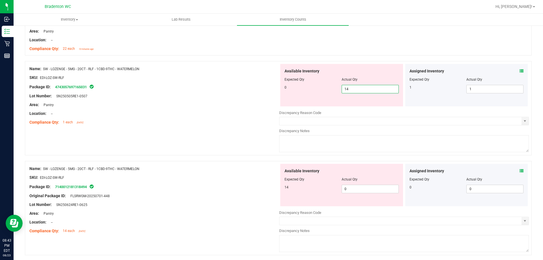
drag, startPoint x: 364, startPoint y: 91, endPoint x: 318, endPoint y: 92, distance: 45.5
click at [320, 91] on div "0 14 14" at bounding box center [341, 89] width 114 height 8
click at [376, 187] on div "Available Inventory Expected Qty Actual Qty 14 0 0" at bounding box center [404, 209] width 250 height 90
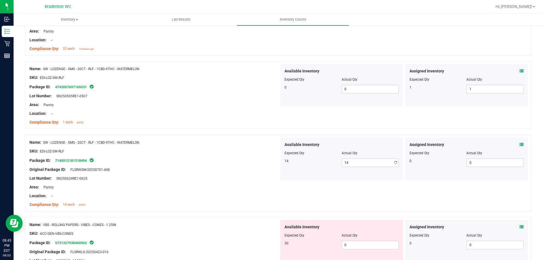
click at [225, 163] on div "Package ID: 7140012181318494" at bounding box center [154, 160] width 250 height 7
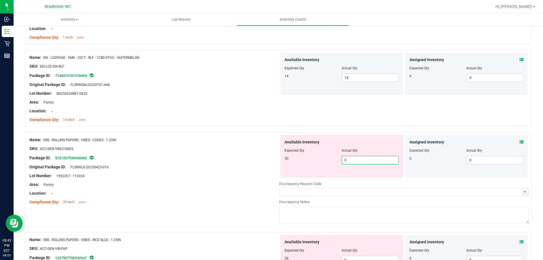
click at [372, 161] on span "0 0" at bounding box center [369, 160] width 57 height 8
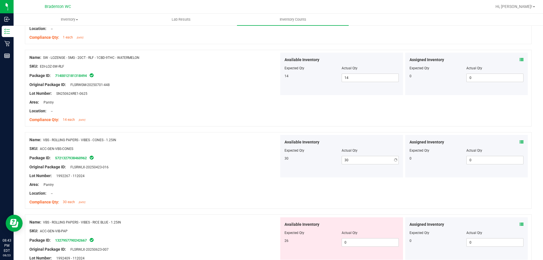
click at [172, 113] on div "Location: --" at bounding box center [154, 111] width 250 height 6
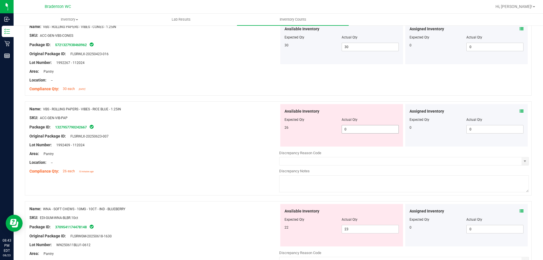
click at [354, 125] on span "0 0" at bounding box center [369, 129] width 57 height 8
click at [351, 130] on span "0 0" at bounding box center [369, 129] width 57 height 8
click at [280, 134] on div "Available Inventory Expected Qty Actual Qty 26 26 26" at bounding box center [341, 125] width 123 height 42
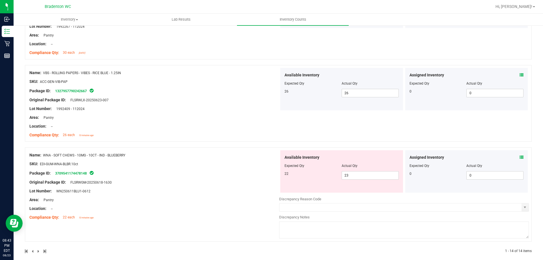
scroll to position [1117, 0]
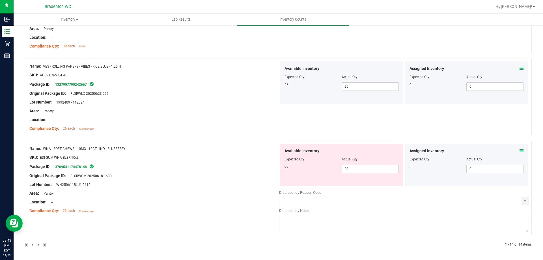
click at [519, 151] on icon at bounding box center [521, 151] width 4 height 4
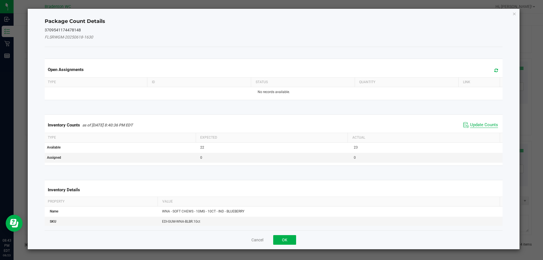
click at [473, 127] on span "Update Counts" at bounding box center [484, 125] width 28 height 6
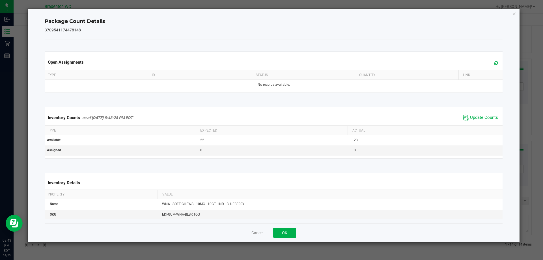
click at [494, 60] on span at bounding box center [494, 63] width 9 height 8
drag, startPoint x: 287, startPoint y: 229, endPoint x: 486, endPoint y: 195, distance: 201.6
click at [287, 228] on button "OK" at bounding box center [284, 233] width 23 height 10
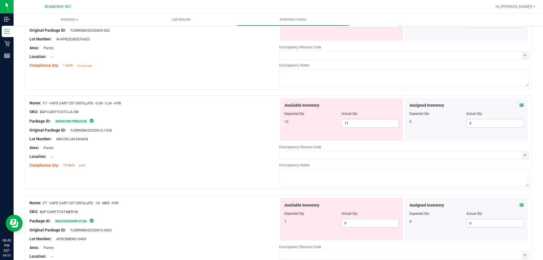
scroll to position [0, 0]
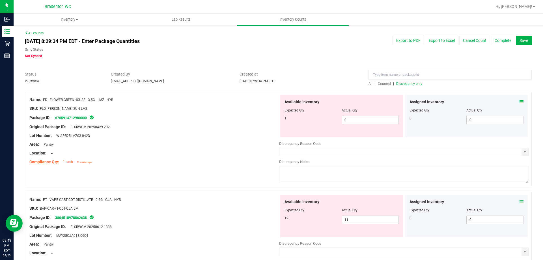
click at [409, 85] on span "Discrepancy only" at bounding box center [409, 84] width 26 height 4
click at [396, 74] on input at bounding box center [449, 75] width 163 height 10
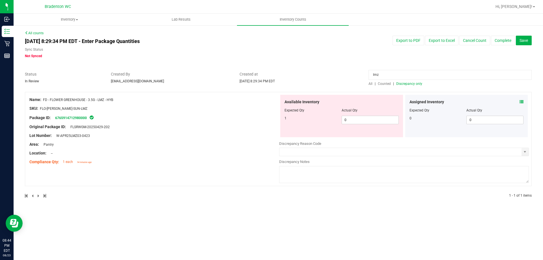
click at [382, 84] on span "Counted" at bounding box center [384, 84] width 13 height 4
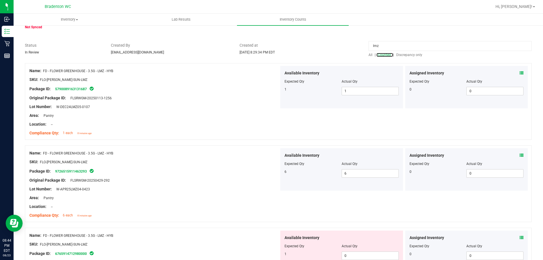
scroll to position [85, 0]
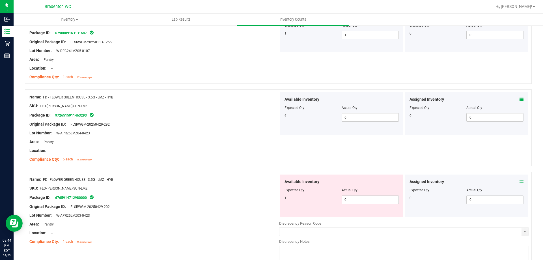
click at [211, 151] on div "Location: --" at bounding box center [154, 151] width 250 height 6
click at [380, 199] on input "0" at bounding box center [370, 200] width 57 height 8
click at [200, 156] on div "Compliance Qty: 6 each 15 minutes ago" at bounding box center [154, 159] width 250 height 6
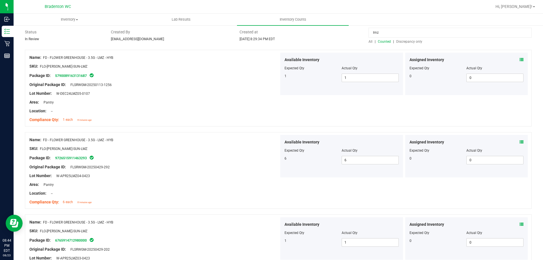
scroll to position [0, 0]
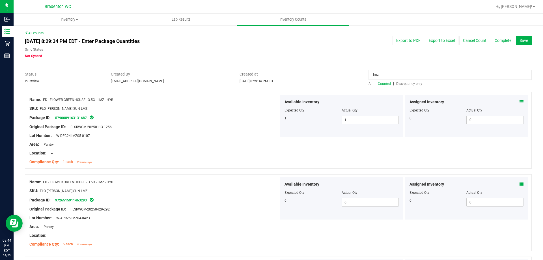
drag, startPoint x: 388, startPoint y: 76, endPoint x: 288, endPoint y: 74, distance: 100.3
click at [301, 75] on div "Status In Review Created By [EMAIL_ADDRESS][DOMAIN_NAME] Created at [DATE] 8:29…" at bounding box center [278, 78] width 515 height 15
click at [264, 105] on div "SKU: FLO-[PERSON_NAME]-SUN-LMZ" at bounding box center [154, 108] width 250 height 6
click at [409, 83] on span "Discrepancy only" at bounding box center [409, 84] width 26 height 4
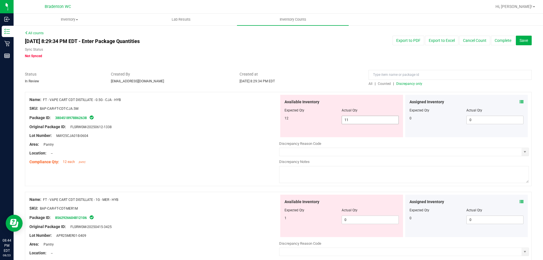
click at [365, 120] on span "11 11" at bounding box center [369, 120] width 57 height 8
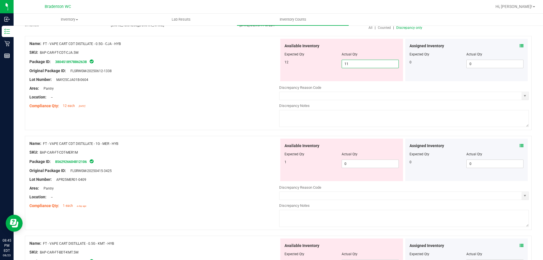
scroll to position [57, 0]
drag, startPoint x: 354, startPoint y: 62, endPoint x: 326, endPoint y: 67, distance: 28.2
click at [326, 67] on div "12 11 11" at bounding box center [341, 63] width 114 height 8
click at [198, 96] on div "Location: --" at bounding box center [154, 97] width 250 height 6
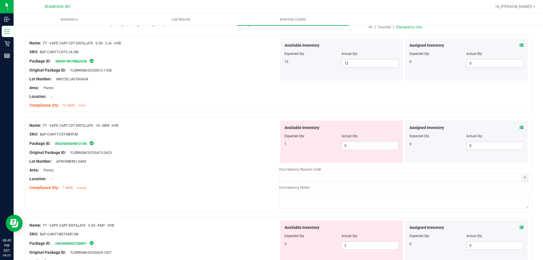
scroll to position [0, 0]
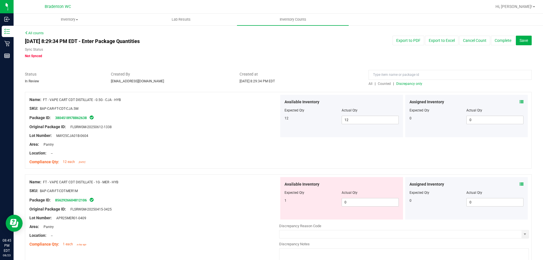
click at [413, 84] on span "Discrepancy only" at bounding box center [409, 84] width 26 height 4
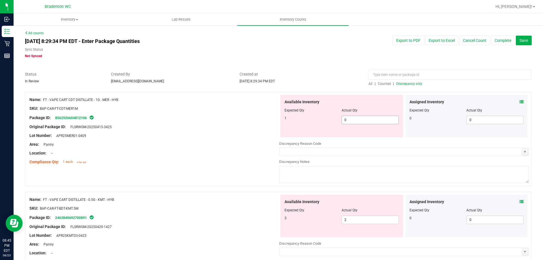
click at [360, 122] on span "0 0" at bounding box center [369, 120] width 57 height 8
click at [384, 72] on input at bounding box center [449, 75] width 163 height 10
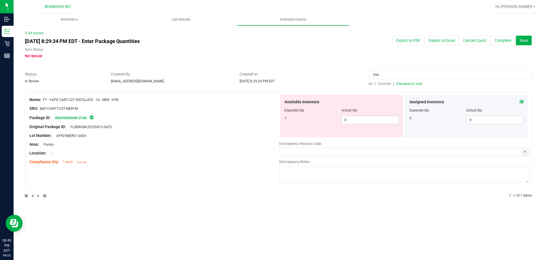
click at [386, 85] on span "Counted" at bounding box center [384, 84] width 13 height 4
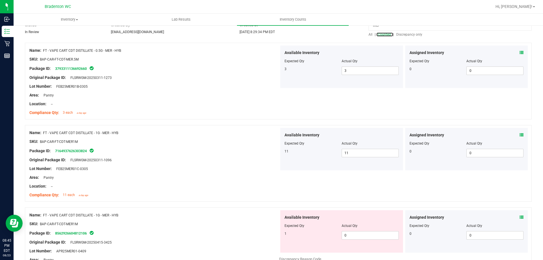
scroll to position [85, 0]
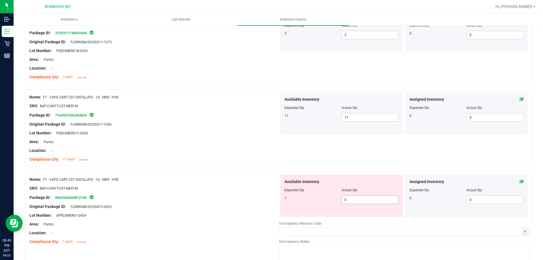
click at [368, 198] on span "0 0" at bounding box center [369, 199] width 57 height 8
click at [256, 138] on div at bounding box center [154, 137] width 250 height 3
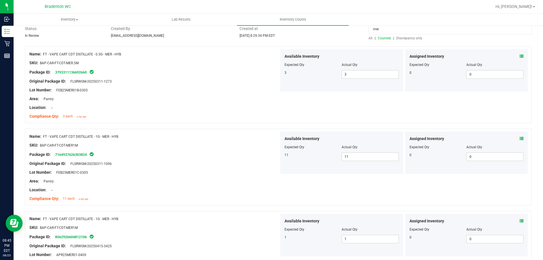
scroll to position [0, 0]
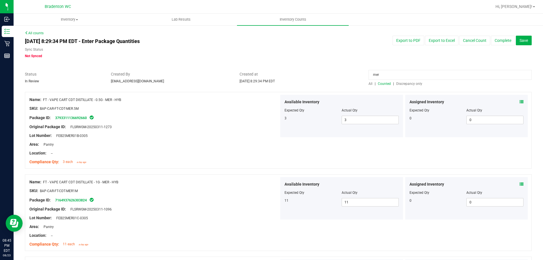
click at [404, 83] on span "Discrepancy only" at bounding box center [409, 84] width 26 height 4
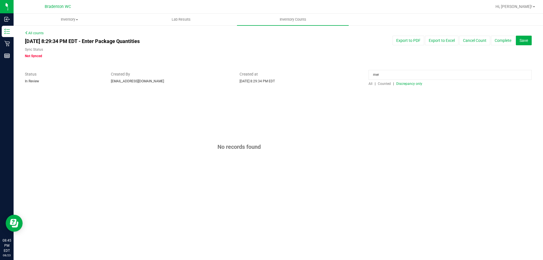
drag, startPoint x: 390, startPoint y: 79, endPoint x: 266, endPoint y: 71, distance: 124.6
click at [266, 71] on div "Status In Review Created By [EMAIL_ADDRESS][DOMAIN_NAME] Created at [DATE] 8:29…" at bounding box center [278, 78] width 515 height 15
click at [411, 84] on span "Discrepancy only" at bounding box center [409, 84] width 26 height 4
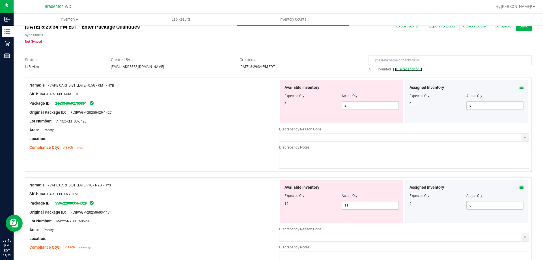
scroll to position [28, 0]
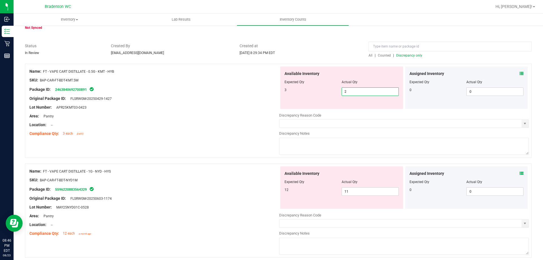
drag, startPoint x: 344, startPoint y: 92, endPoint x: 273, endPoint y: 84, distance: 72.2
click at [273, 84] on div "Name: FT - VAPE CART DISTILLATE - 0.5G - KMT - HYB SKU: BAP-CAR-FT-BDT-KMT.5M P…" at bounding box center [278, 111] width 506 height 94
click at [223, 99] on div "Original Package ID: FLSRWGM-20250429-1427" at bounding box center [154, 99] width 250 height 6
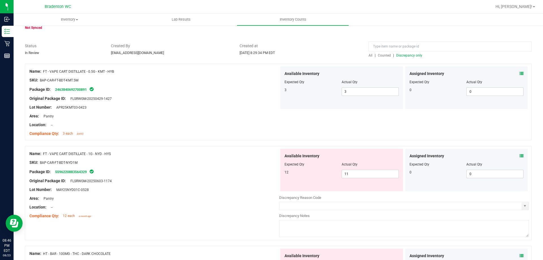
scroll to position [57, 0]
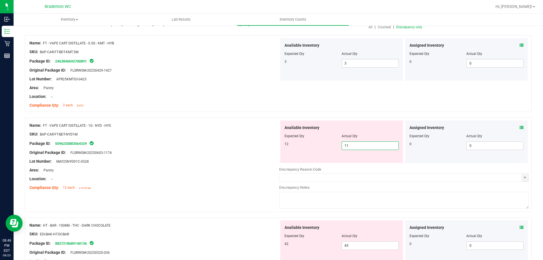
drag, startPoint x: 333, startPoint y: 145, endPoint x: 307, endPoint y: 145, distance: 25.2
click at [309, 145] on div "12 11 11" at bounding box center [341, 145] width 114 height 8
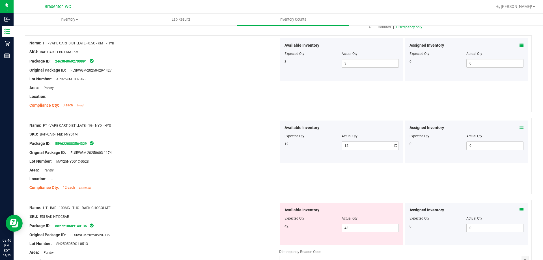
click at [284, 141] on div at bounding box center [341, 139] width 114 height 3
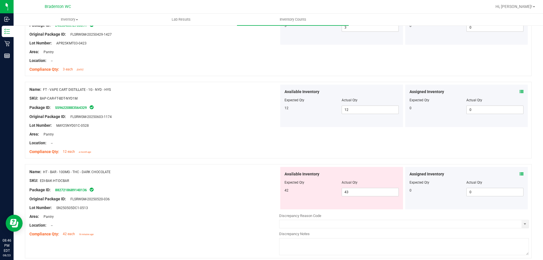
scroll to position [170, 0]
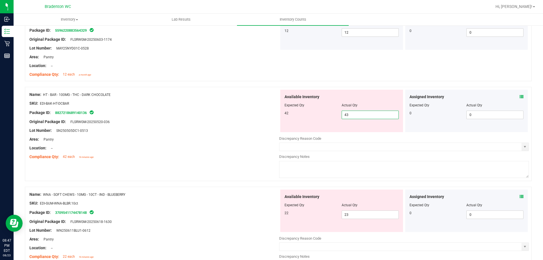
click at [374, 118] on span "43 43" at bounding box center [369, 114] width 57 height 8
click at [221, 142] on div at bounding box center [154, 143] width 250 height 3
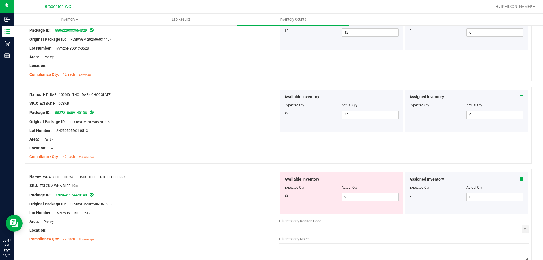
scroll to position [198, 0]
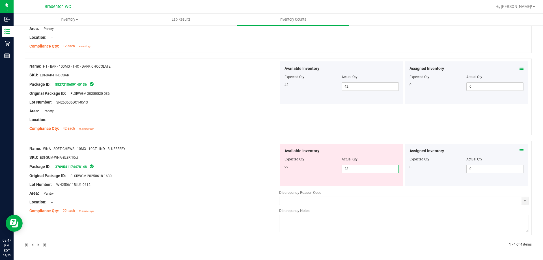
drag, startPoint x: 352, startPoint y: 166, endPoint x: 283, endPoint y: 155, distance: 69.4
click at [286, 154] on div "Available Inventory Expected Qty Actual Qty 22 23 23" at bounding box center [341, 165] width 123 height 42
click at [214, 124] on div "Name: HT - BAR - 100MG - THC - DARK CHOCOLATE SKU: EDI-BAK-HT-DCBAR Package ID:…" at bounding box center [154, 97] width 250 height 72
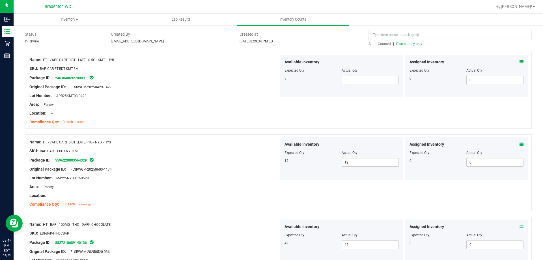
scroll to position [39, 0]
click at [368, 45] on span "All" at bounding box center [370, 45] width 4 height 4
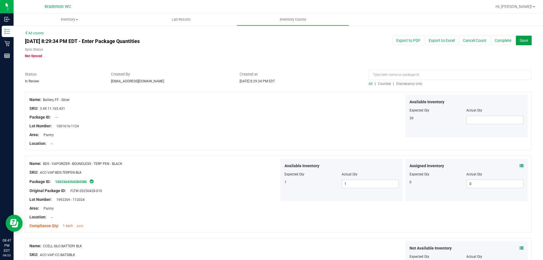
click at [519, 40] on span "Save" at bounding box center [523, 40] width 8 height 5
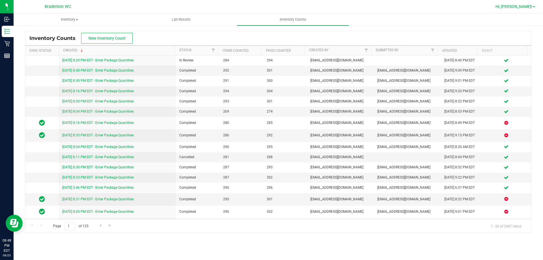
click at [527, 6] on span "Hi, [PERSON_NAME]!" at bounding box center [513, 6] width 37 height 5
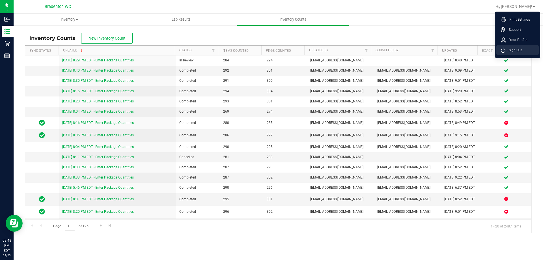
click at [516, 52] on span "Sign Out" at bounding box center [513, 50] width 16 height 6
